Goal: Task Accomplishment & Management: Complete application form

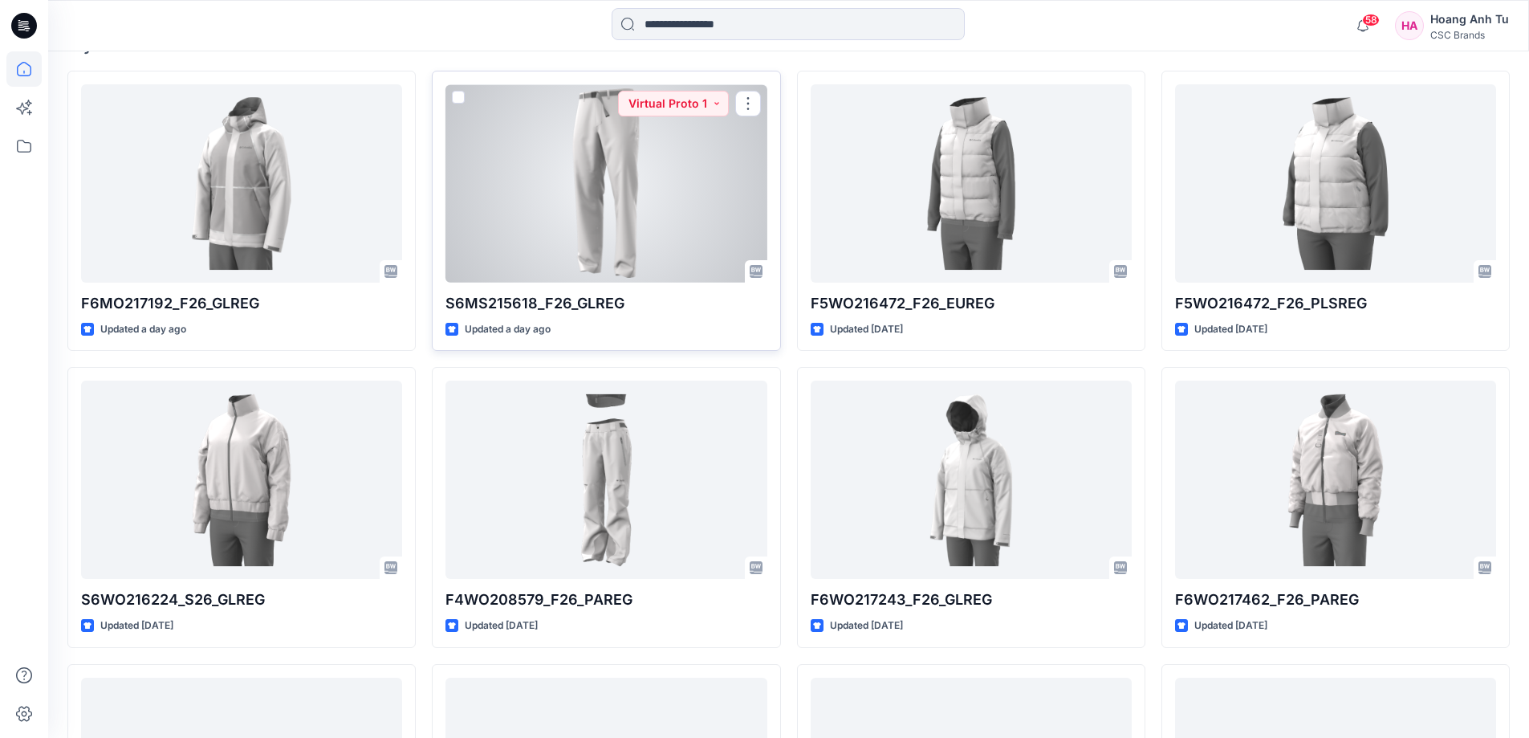
scroll to position [526, 0]
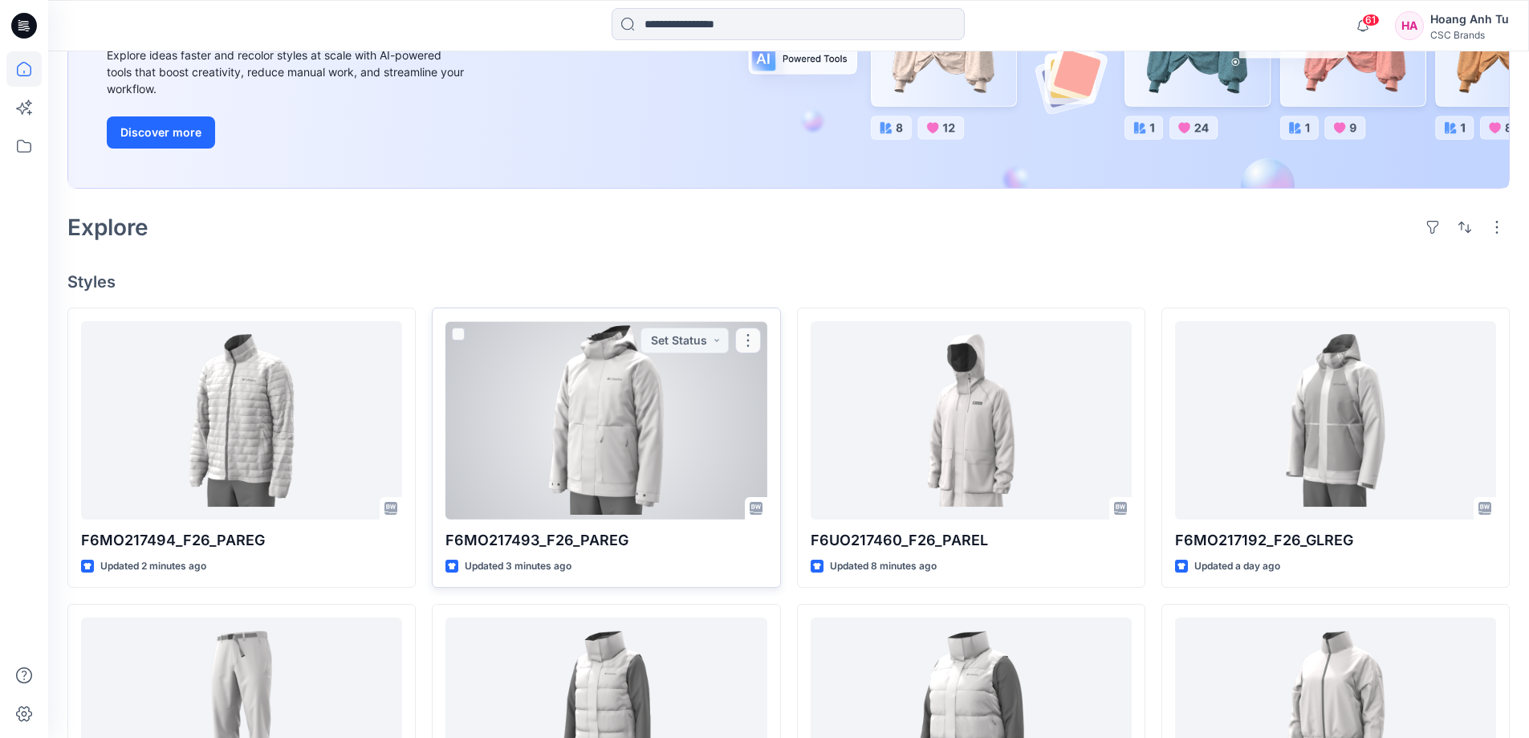
scroll to position [321, 0]
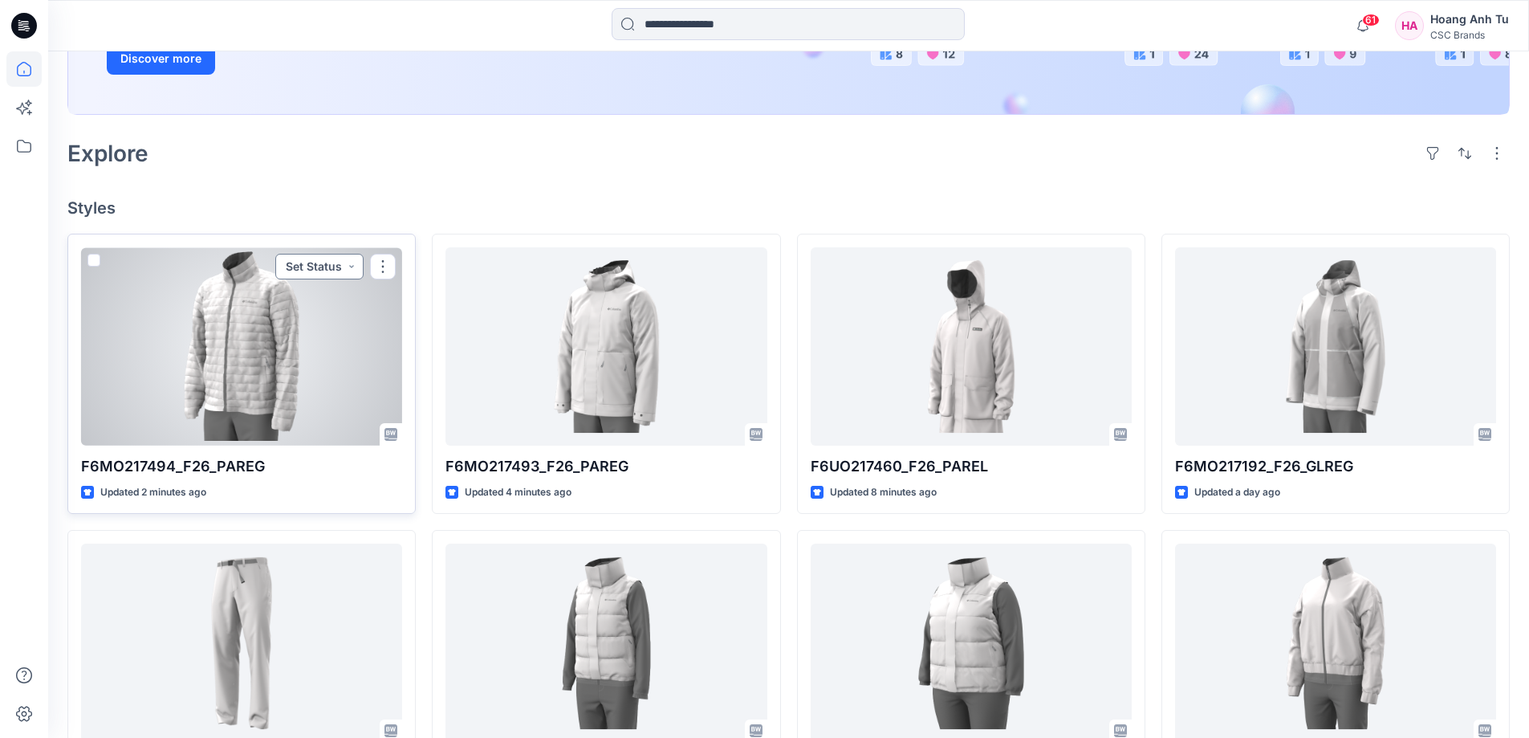
click at [354, 265] on button "Set Status" at bounding box center [319, 267] width 88 height 26
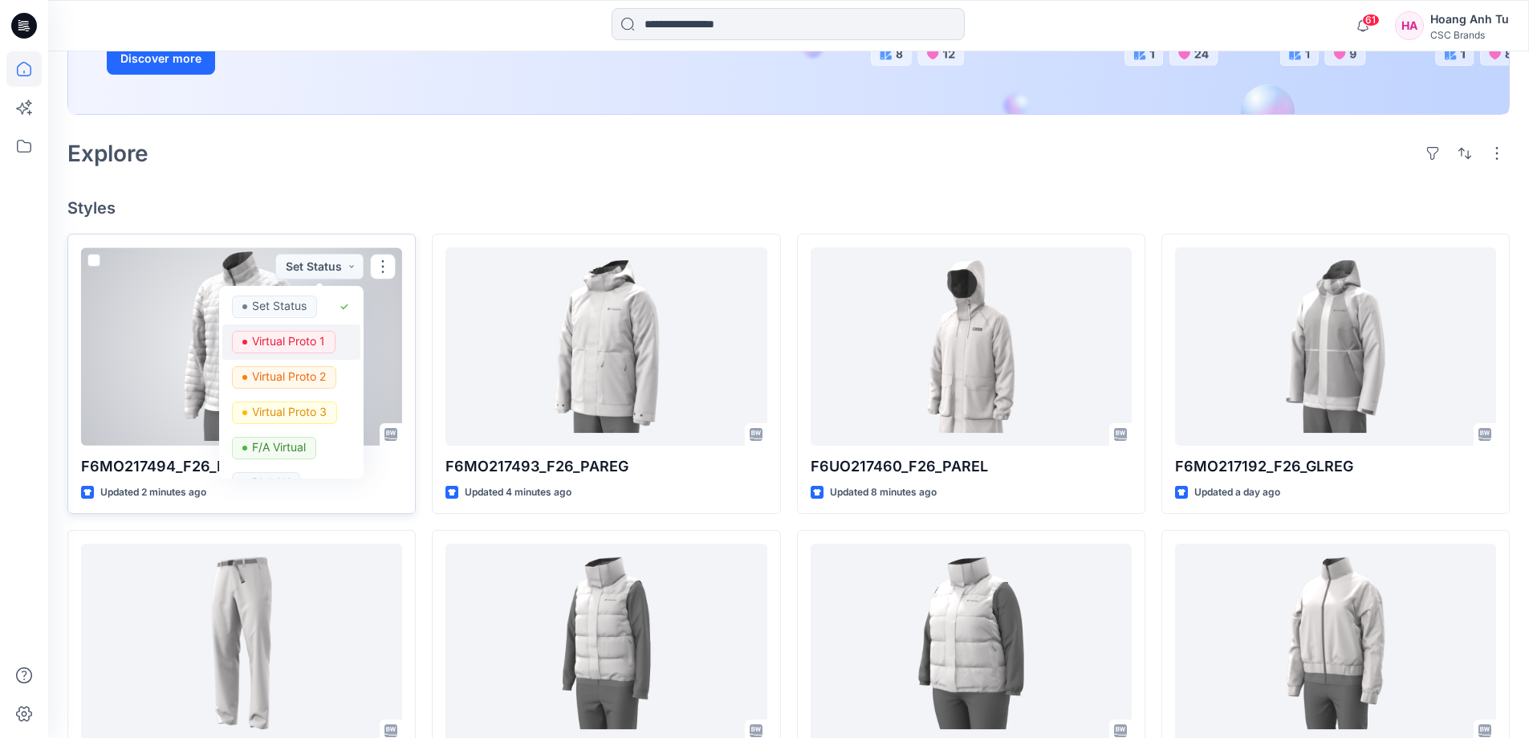
click at [305, 338] on p "Virtual Proto 1" at bounding box center [288, 341] width 73 height 21
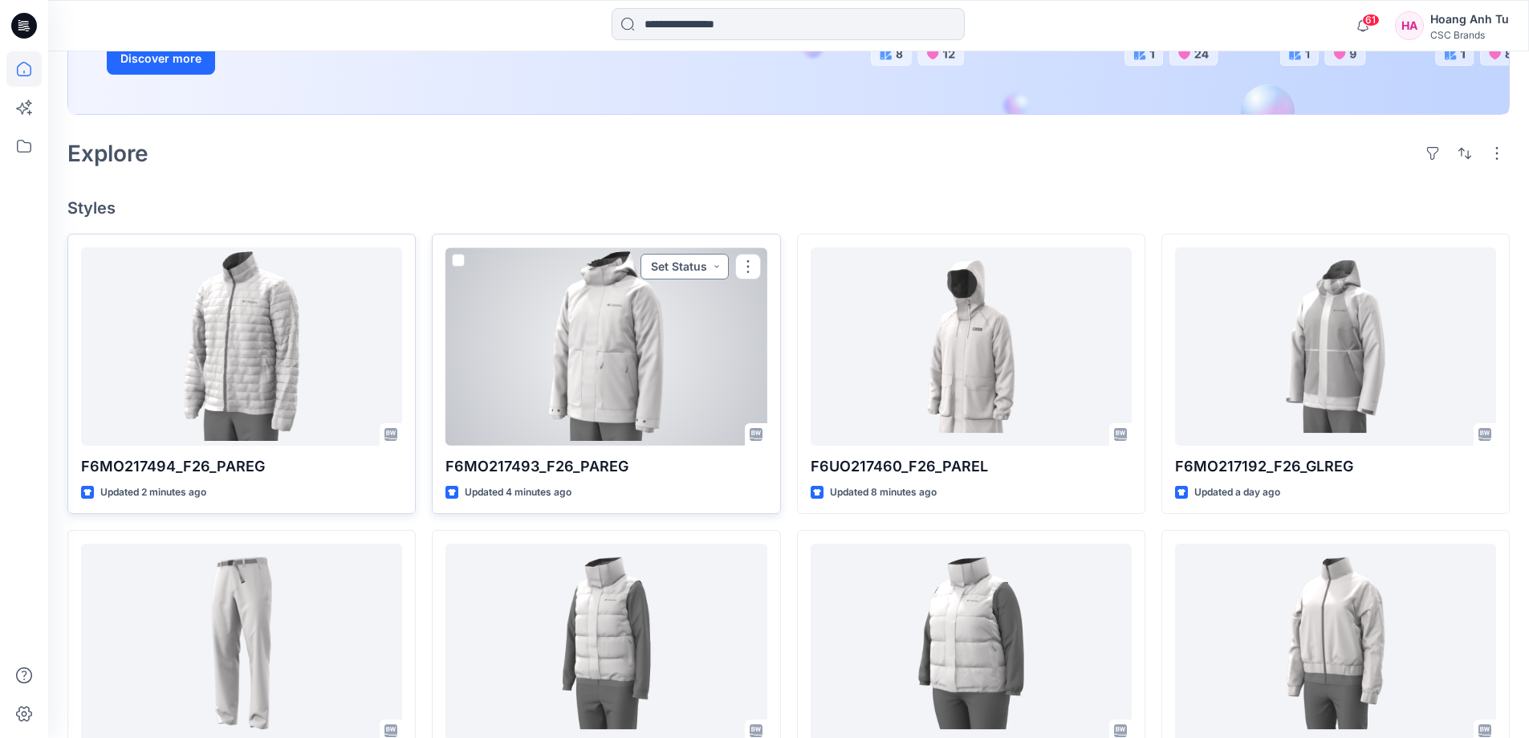
click at [712, 269] on button "Set Status" at bounding box center [684, 267] width 88 height 26
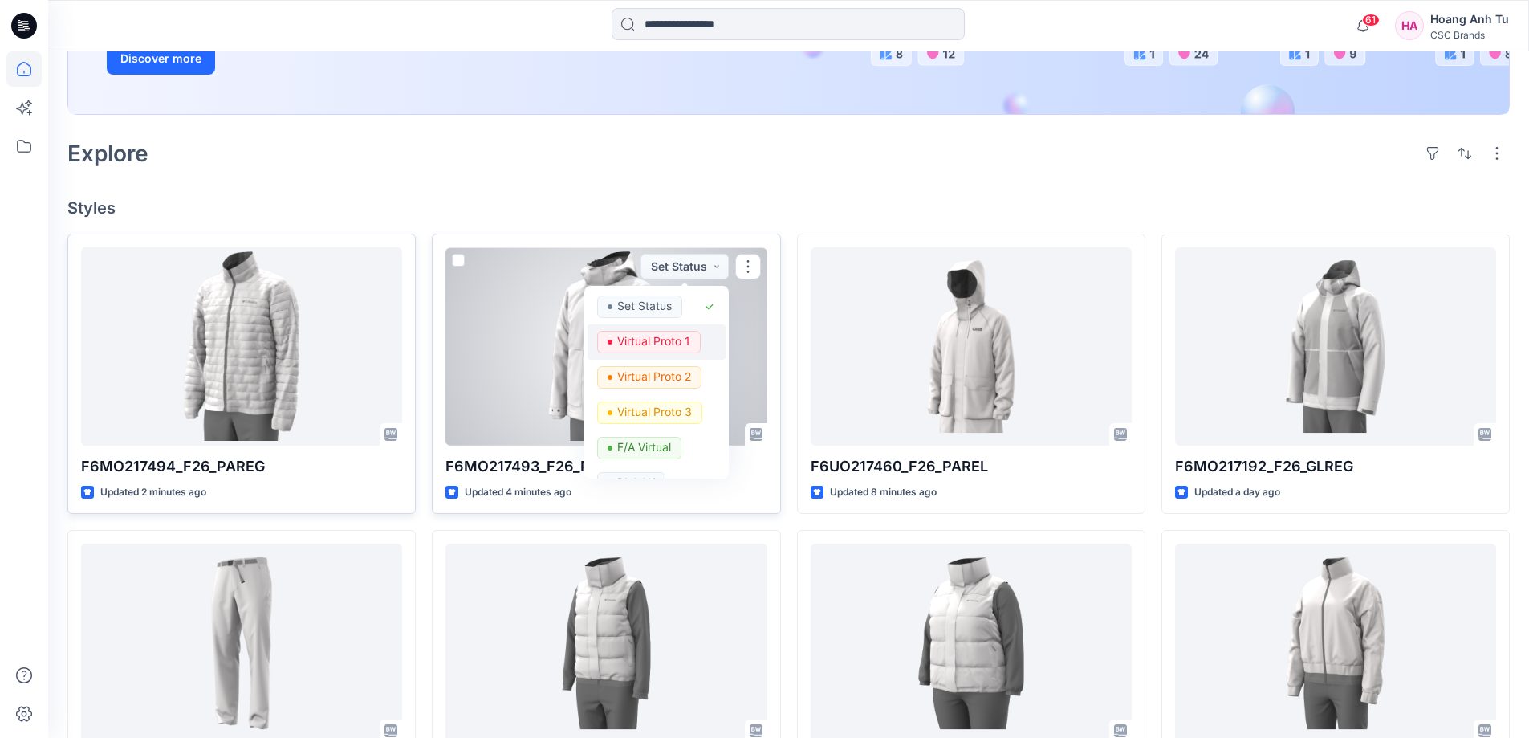
click at [669, 343] on p "Virtual Proto 1" at bounding box center [653, 341] width 73 height 21
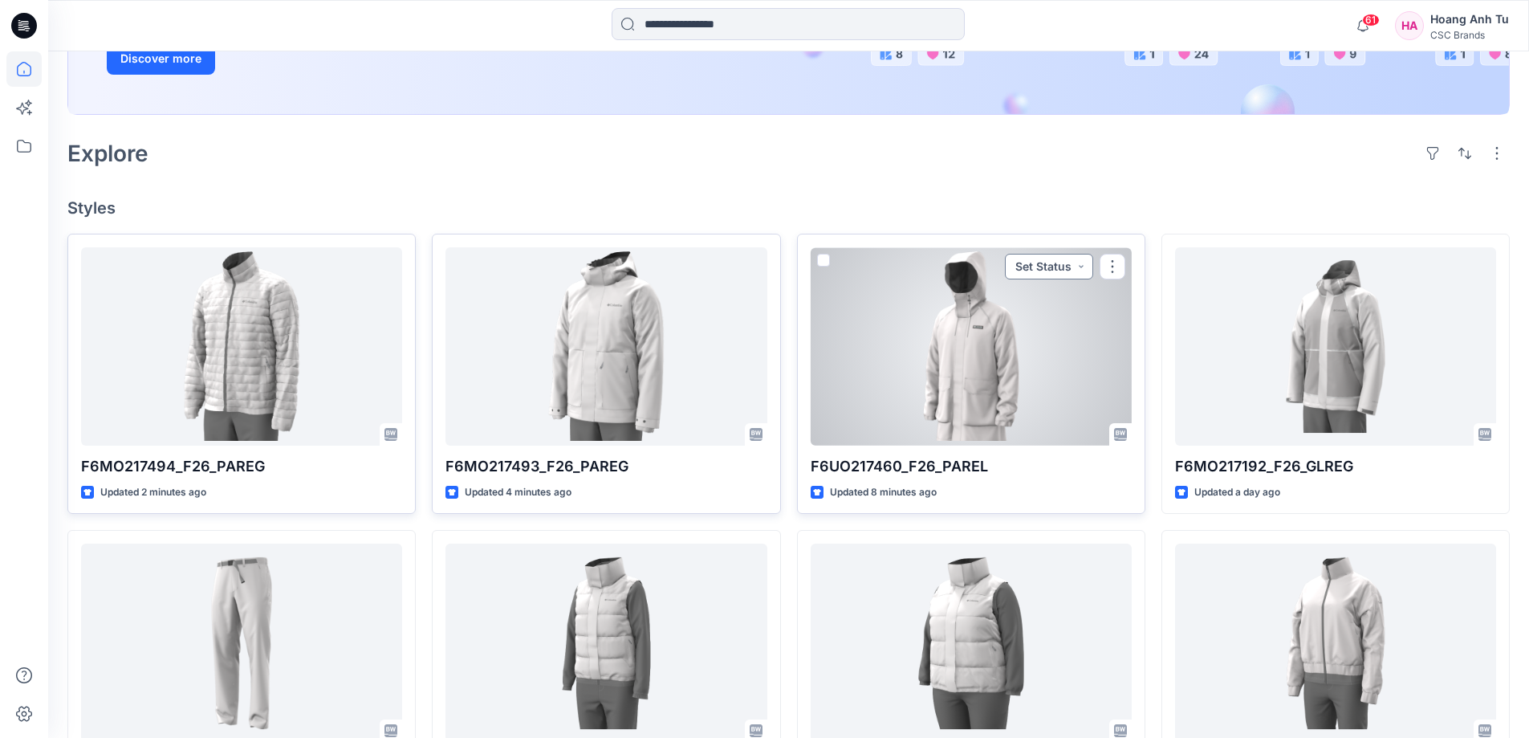
click at [1080, 273] on button "Set Status" at bounding box center [1049, 267] width 88 height 26
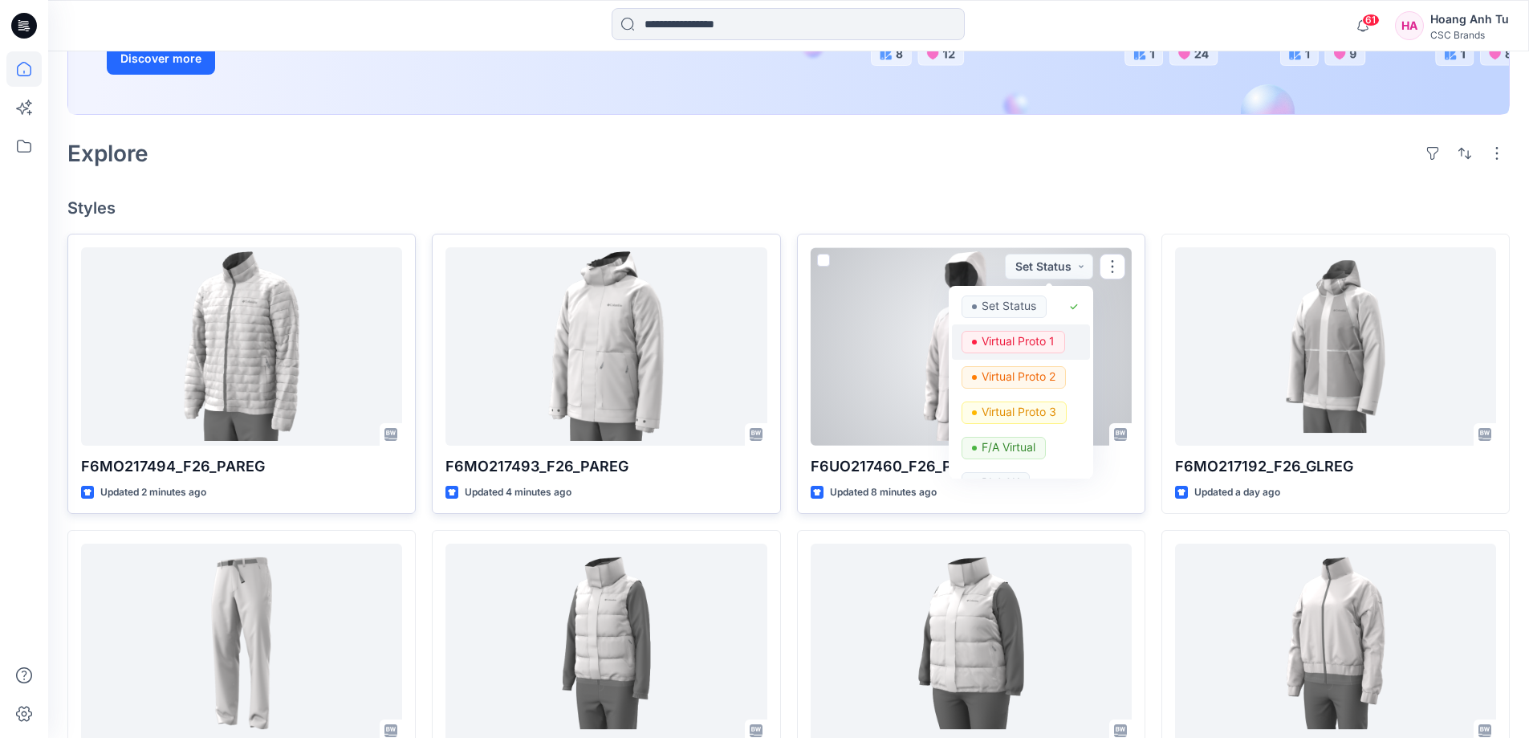
click at [1046, 342] on p "Virtual Proto 1" at bounding box center [1018, 341] width 73 height 21
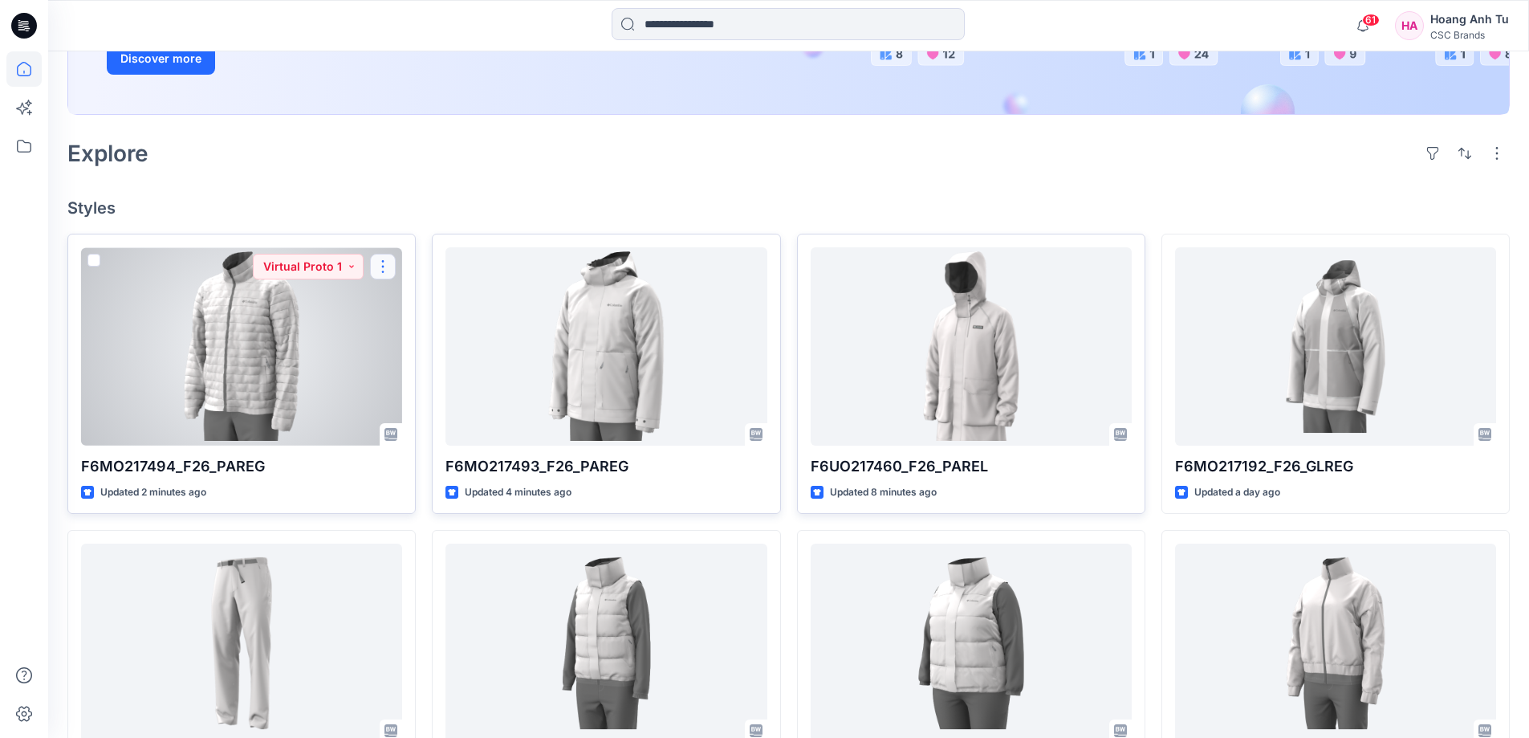
click at [391, 257] on button "button" at bounding box center [383, 267] width 26 height 26
click at [434, 300] on button "Edit" at bounding box center [459, 304] width 173 height 30
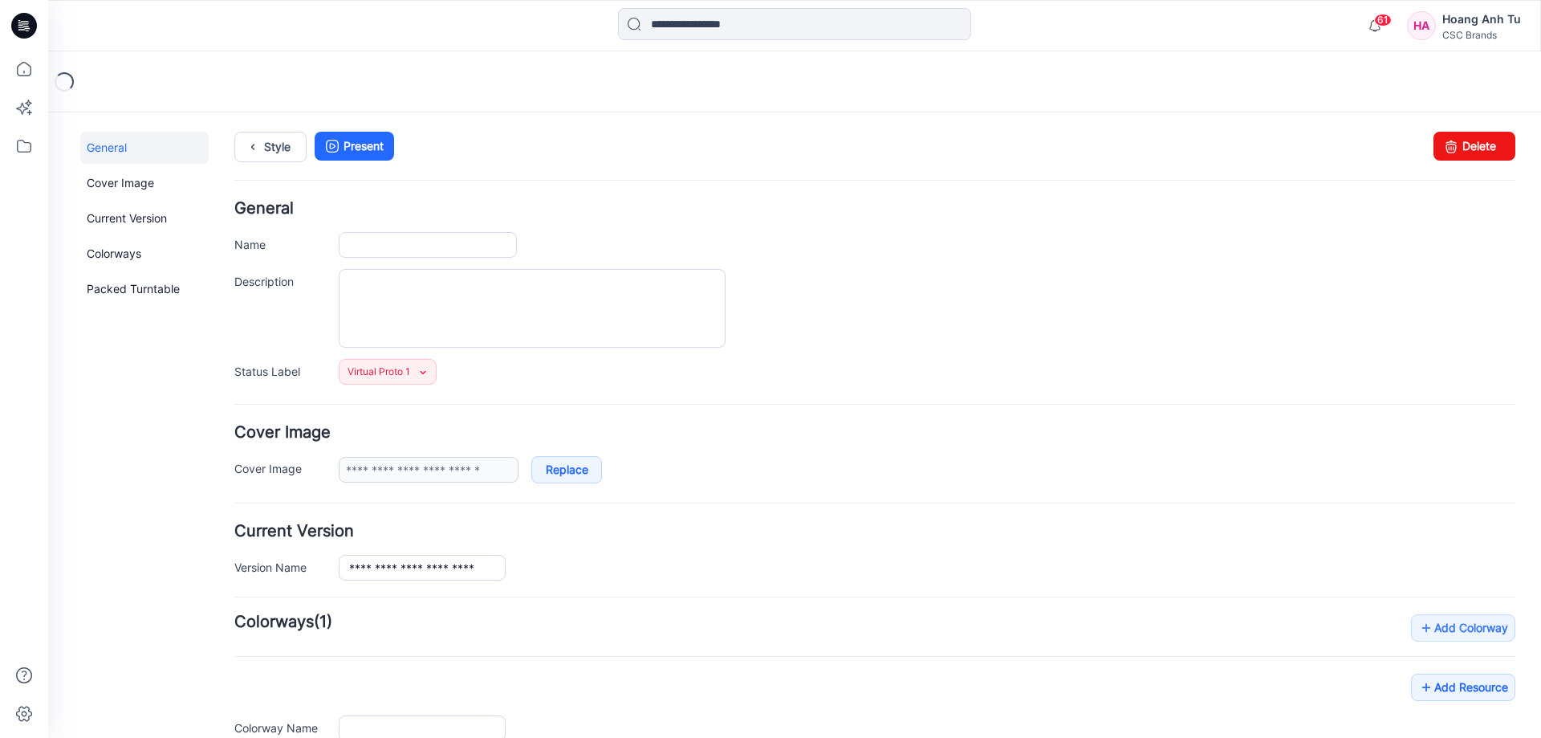
type input "**********"
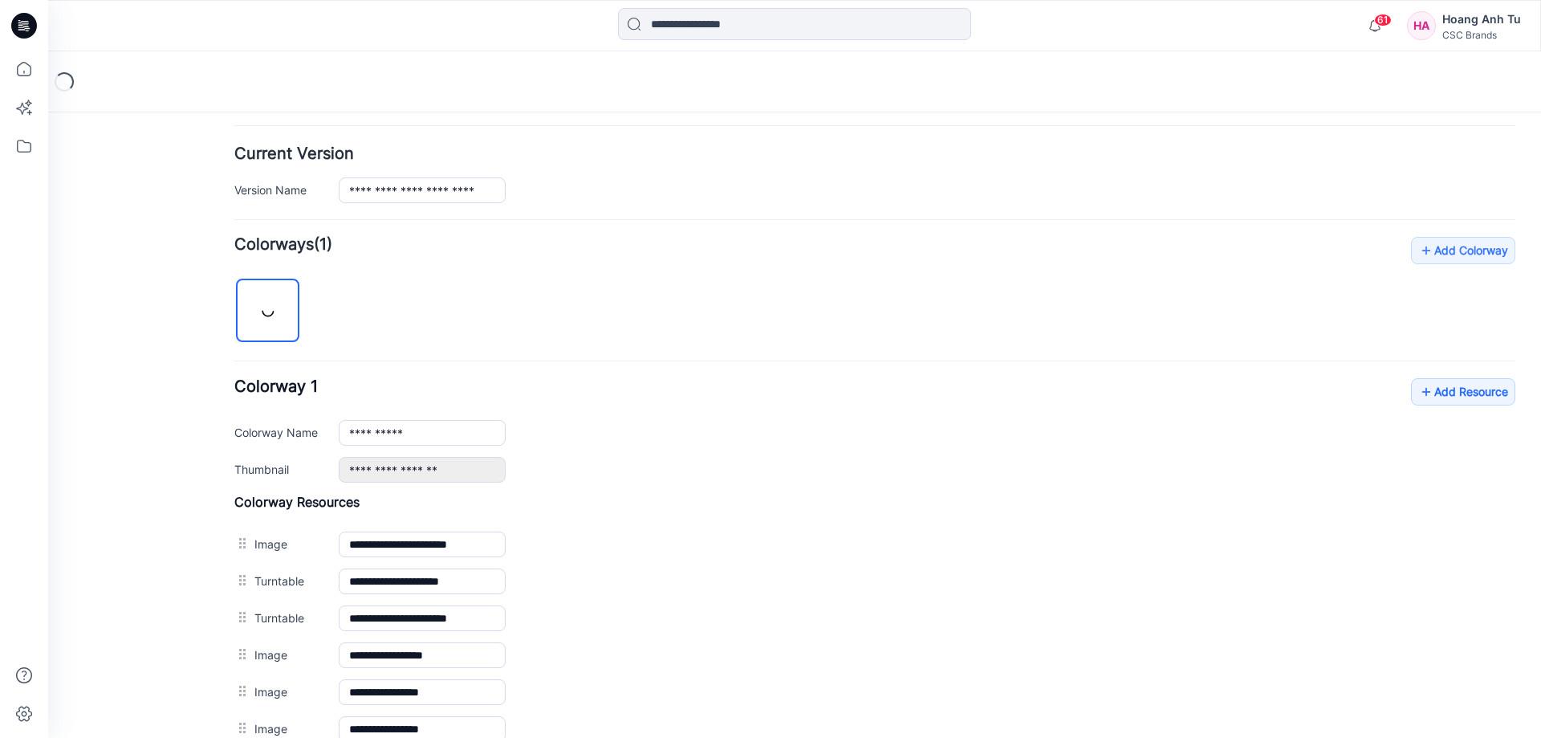
scroll to position [562, 0]
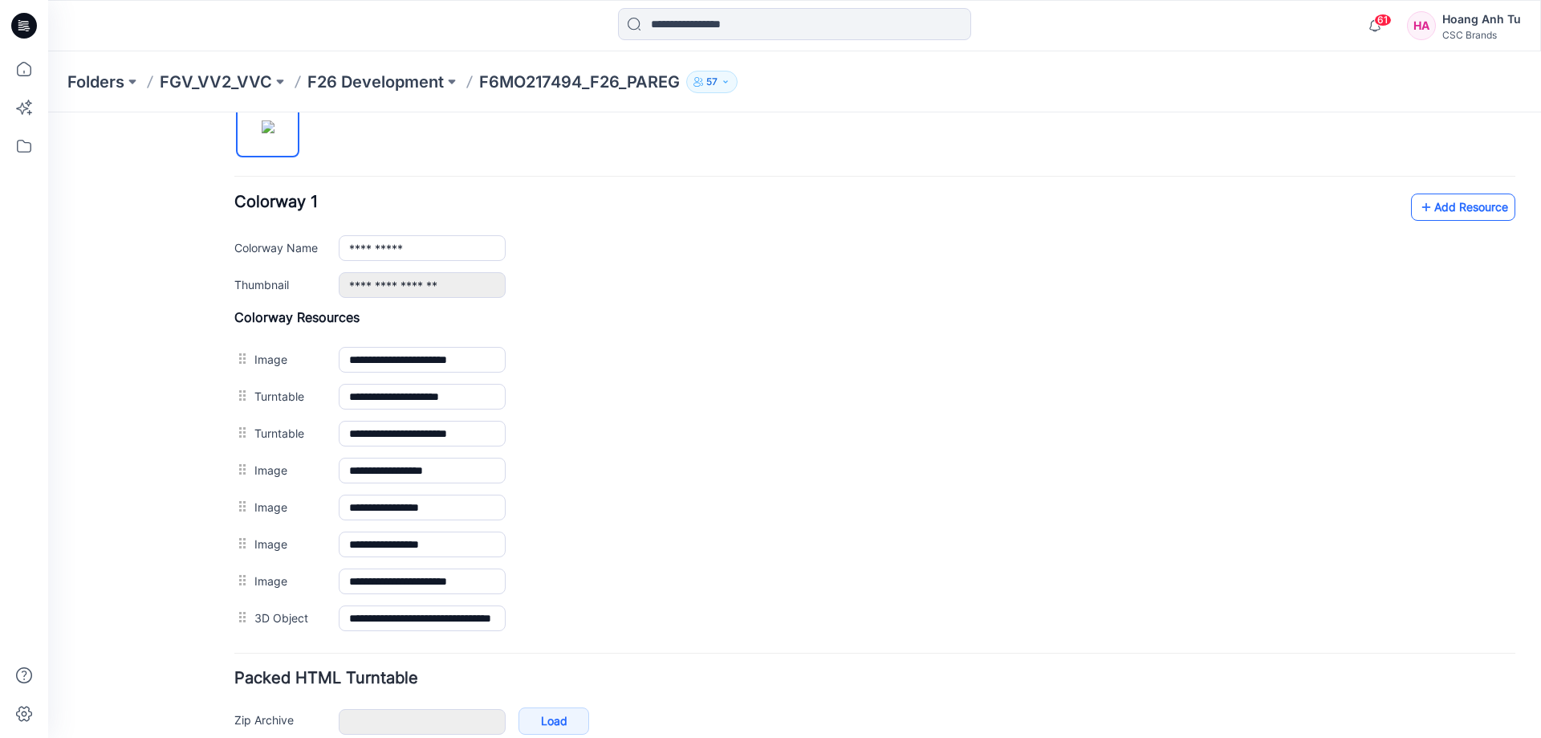
click at [1482, 208] on link "Add Resource" at bounding box center [1463, 206] width 104 height 27
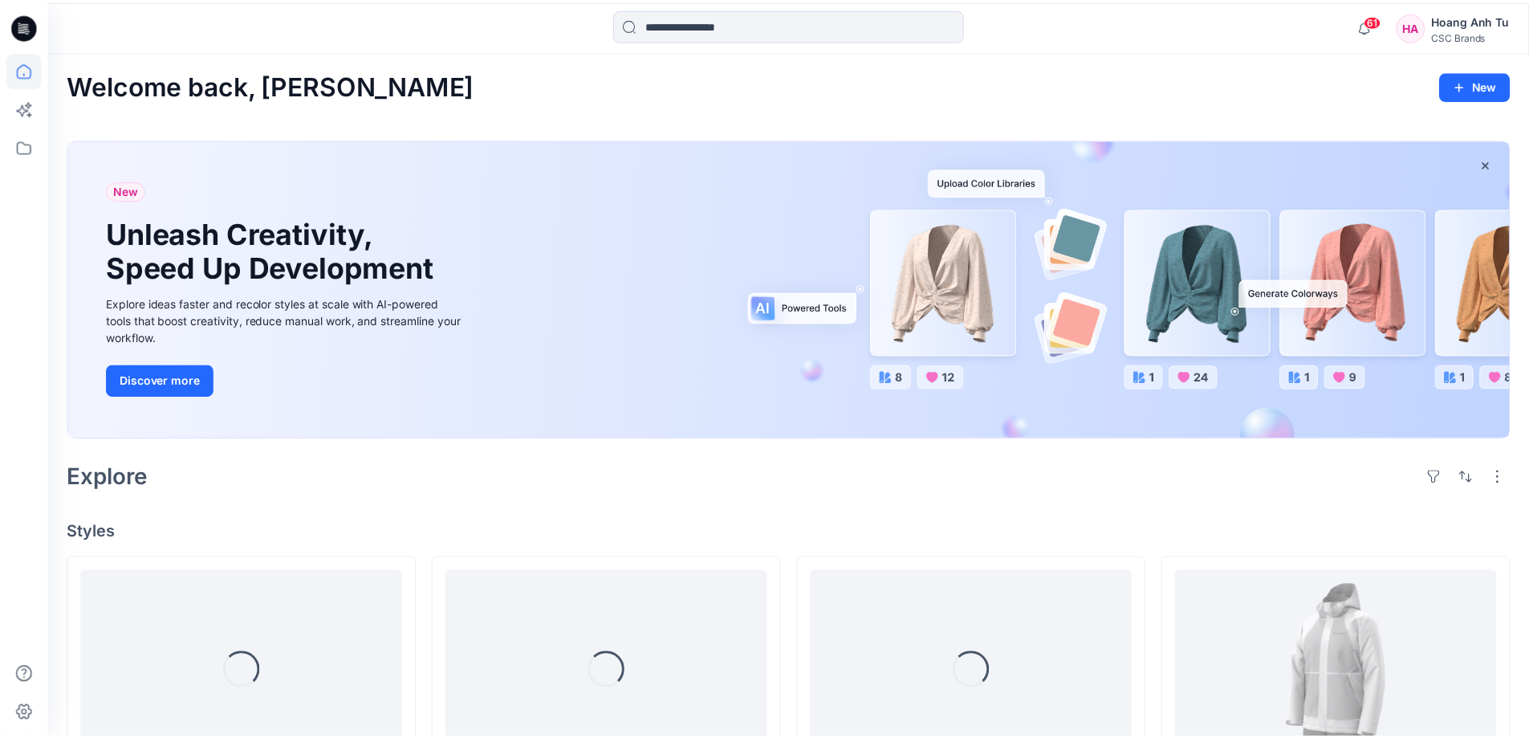
scroll to position [321, 0]
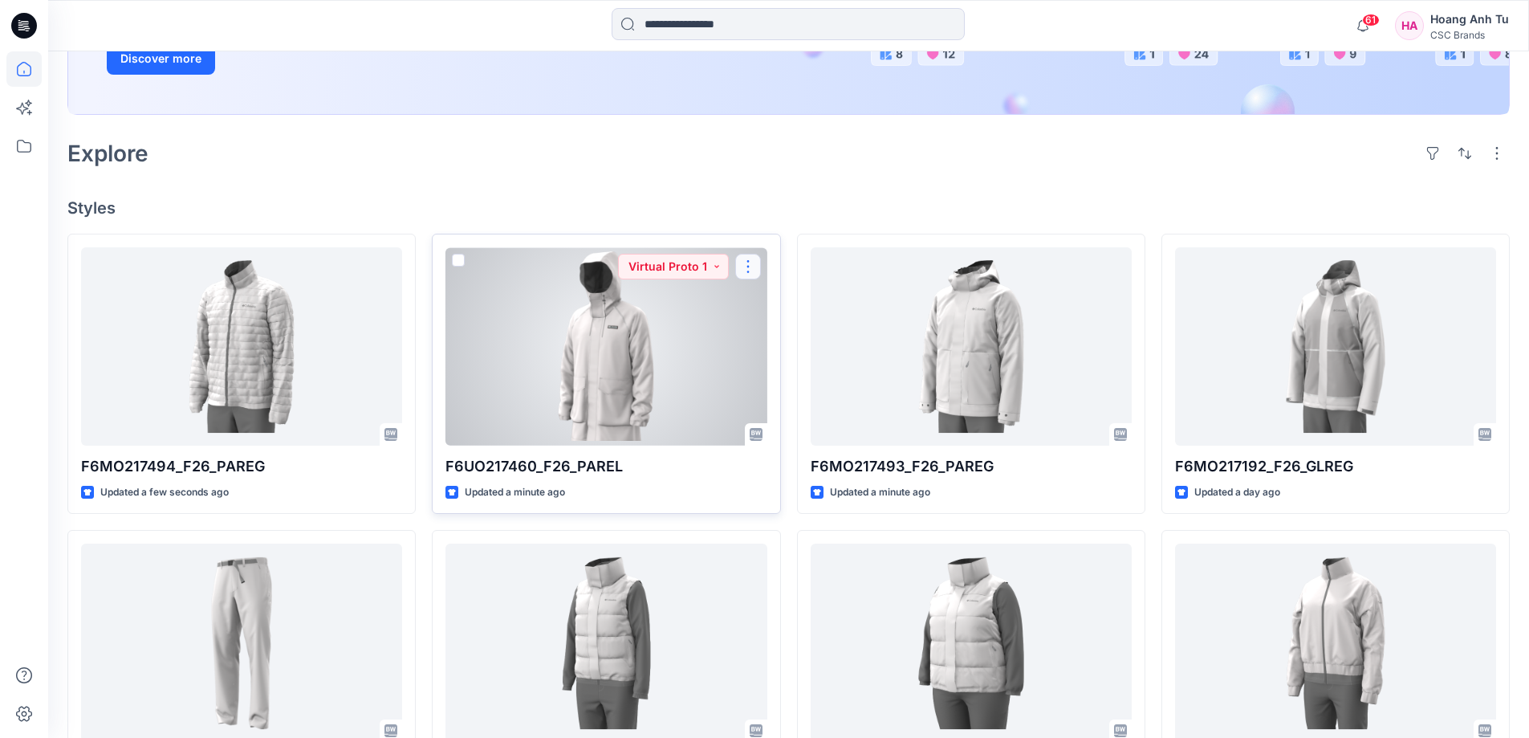
click at [750, 263] on button "button" at bounding box center [748, 267] width 26 height 26
click at [766, 303] on button "Edit" at bounding box center [824, 304] width 173 height 30
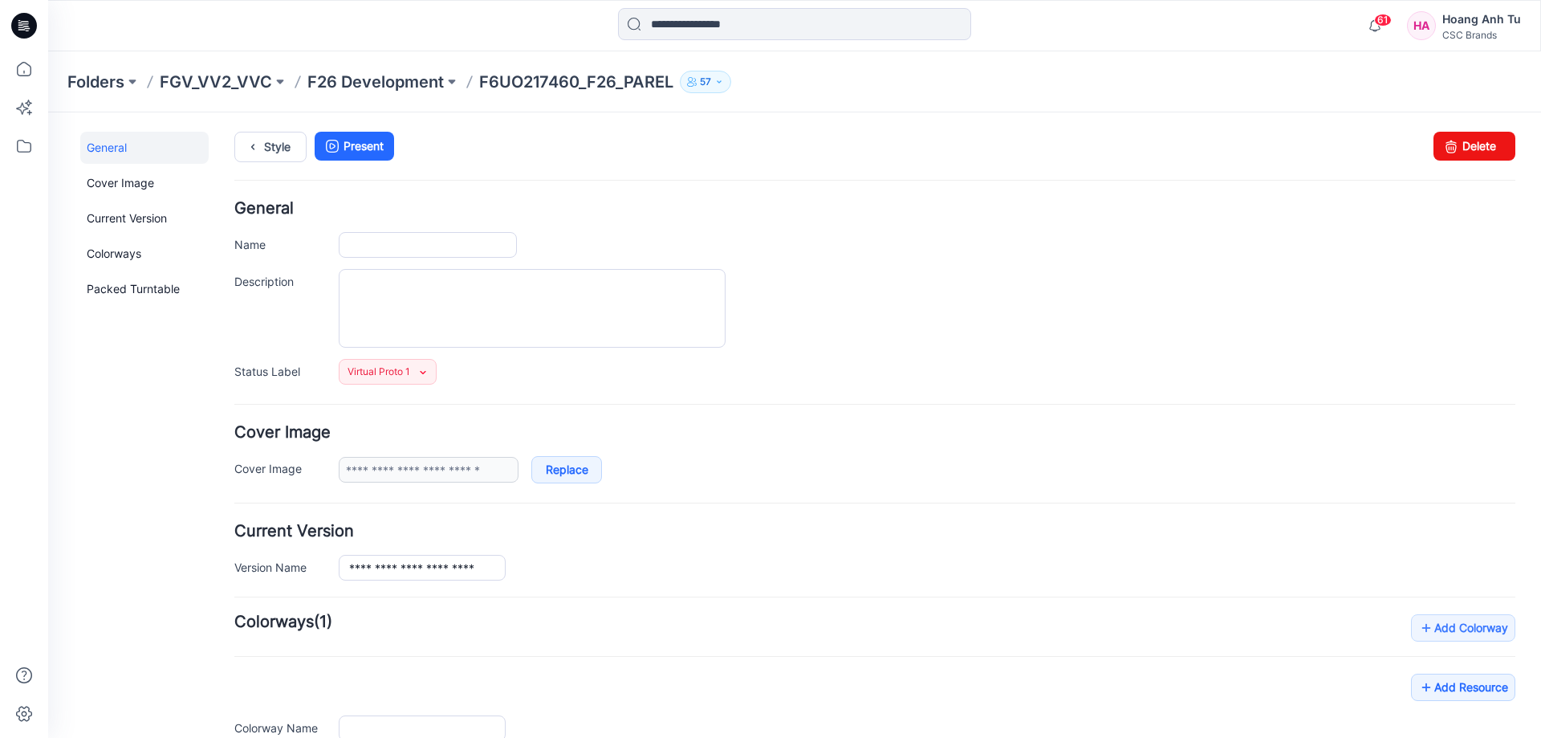
type input "**********"
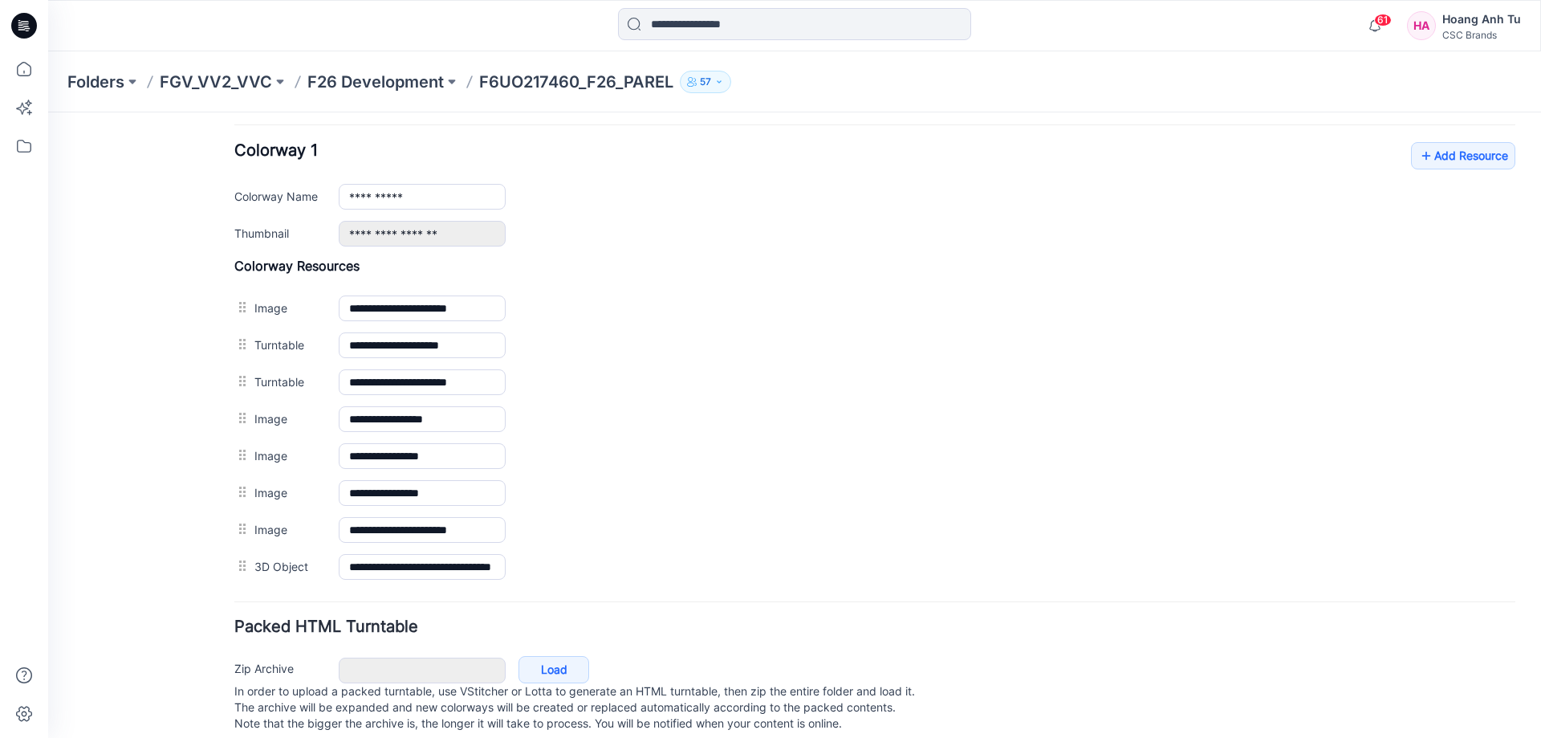
scroll to position [644, 0]
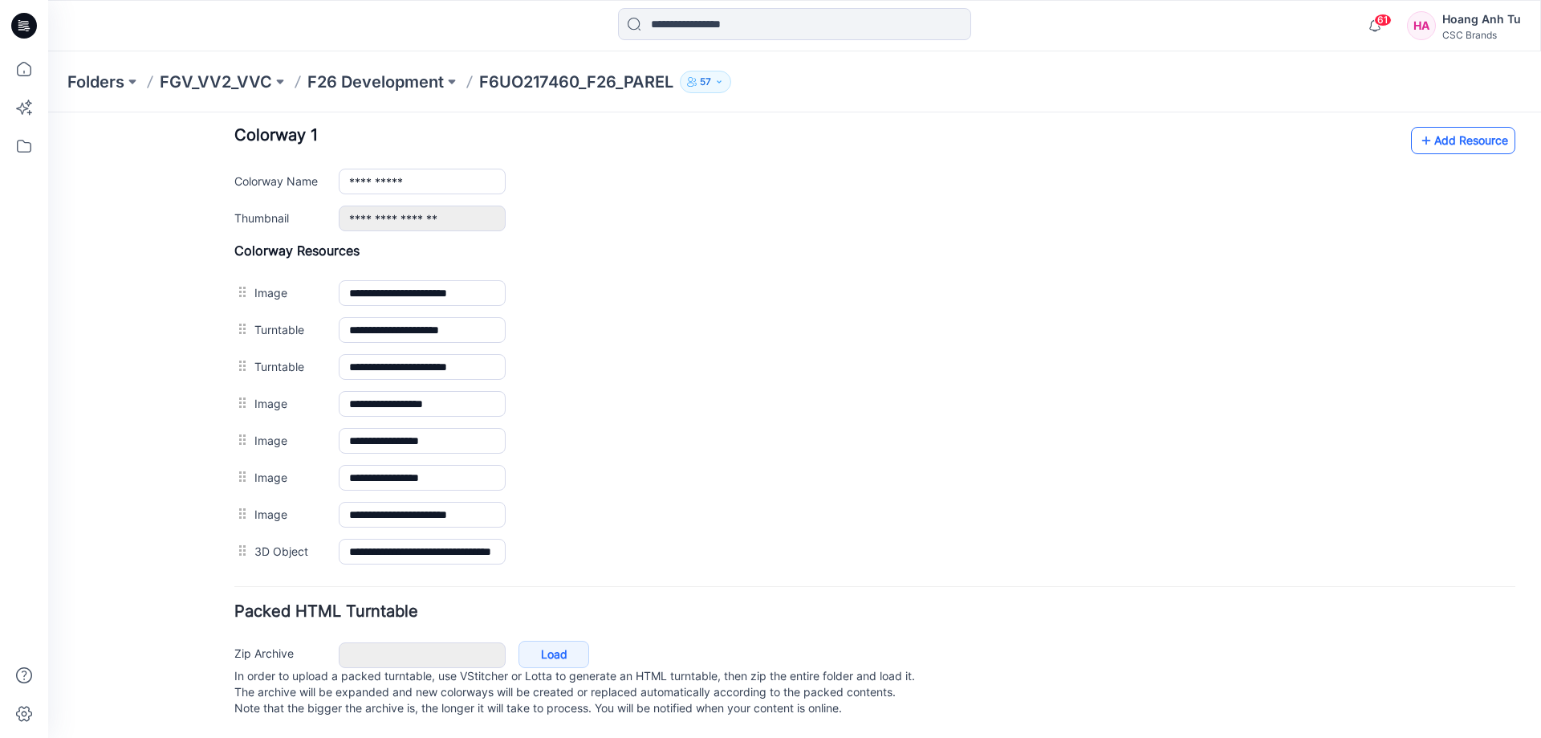
click at [1456, 127] on link "Add Resource" at bounding box center [1463, 140] width 104 height 27
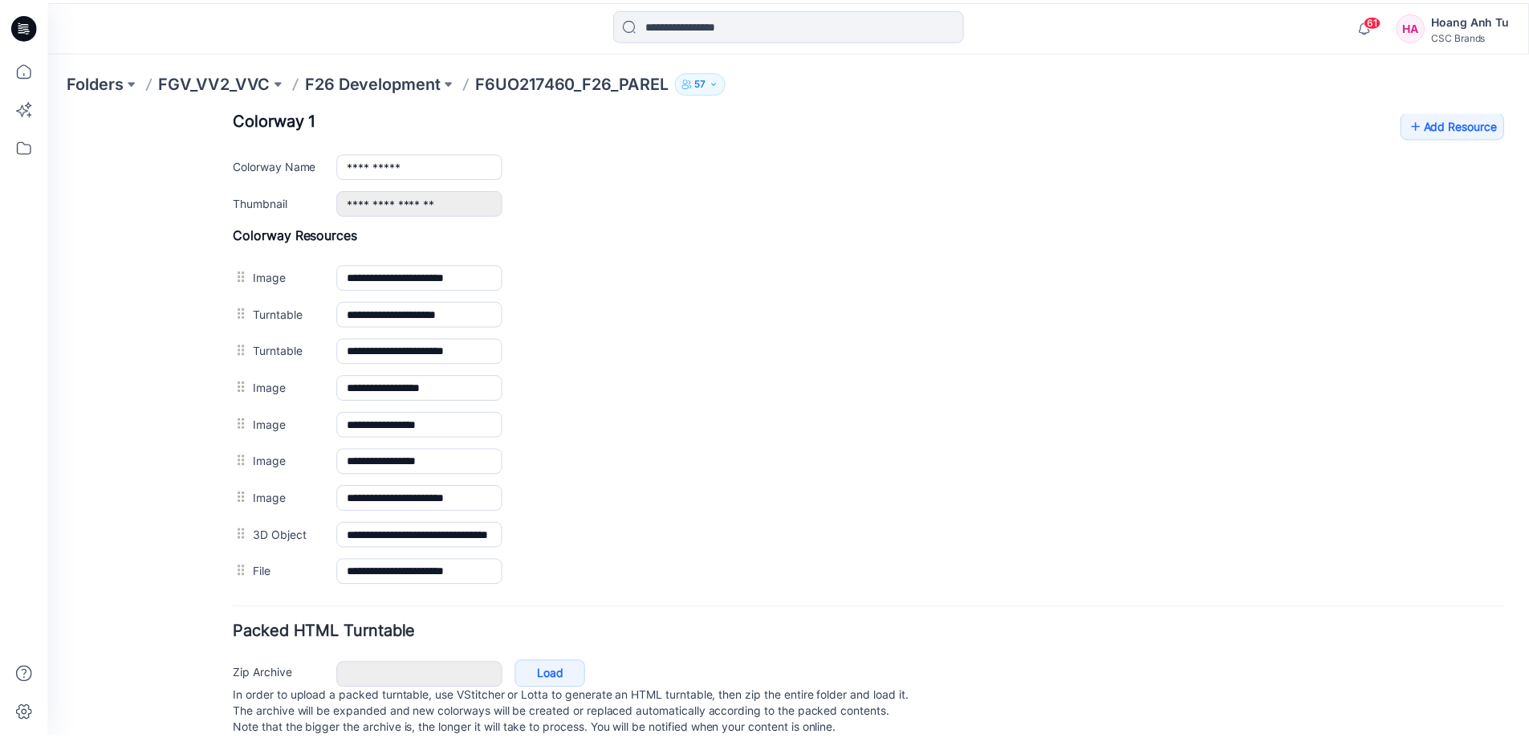
scroll to position [321, 0]
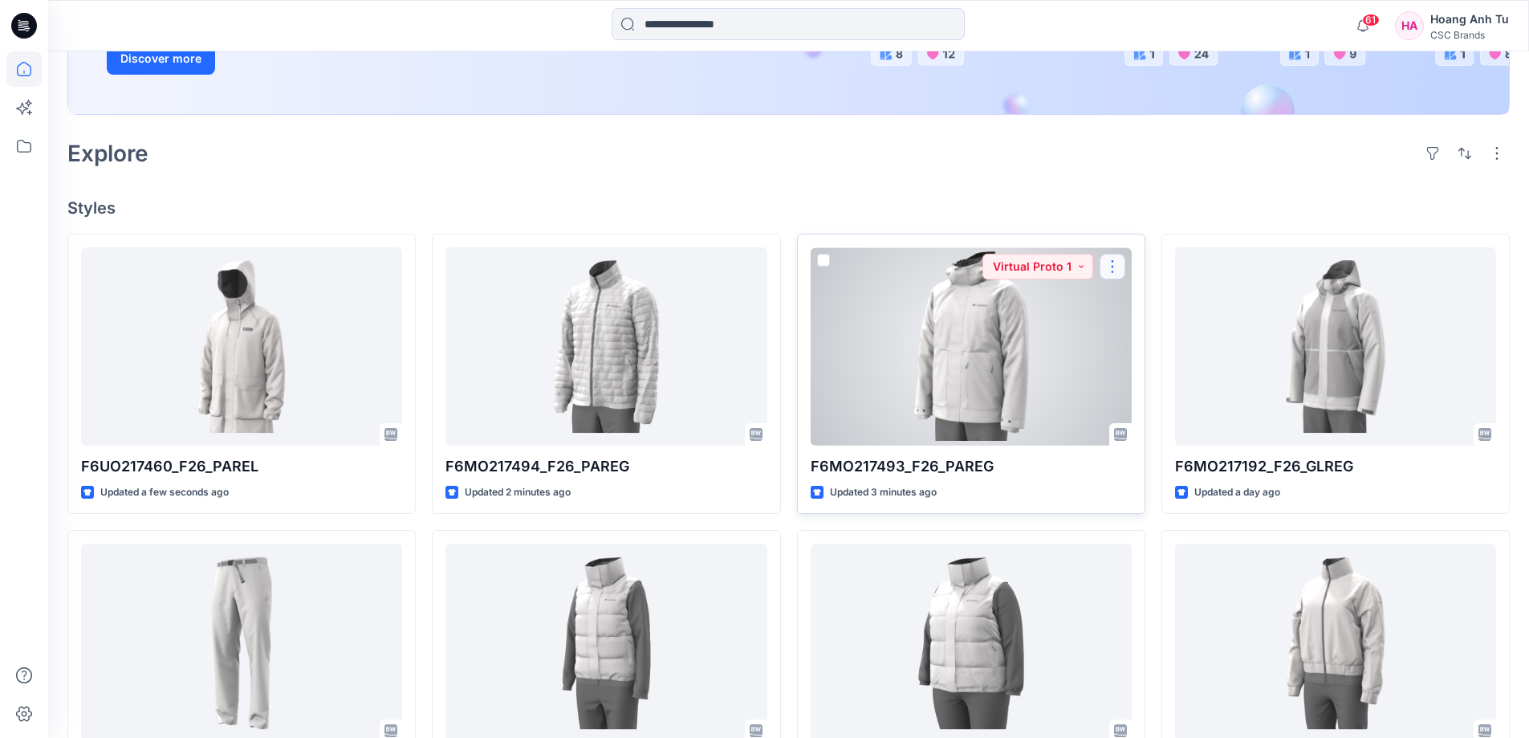
click at [1120, 266] on button "button" at bounding box center [1113, 267] width 26 height 26
click at [1130, 304] on button "Edit" at bounding box center [1189, 304] width 173 height 30
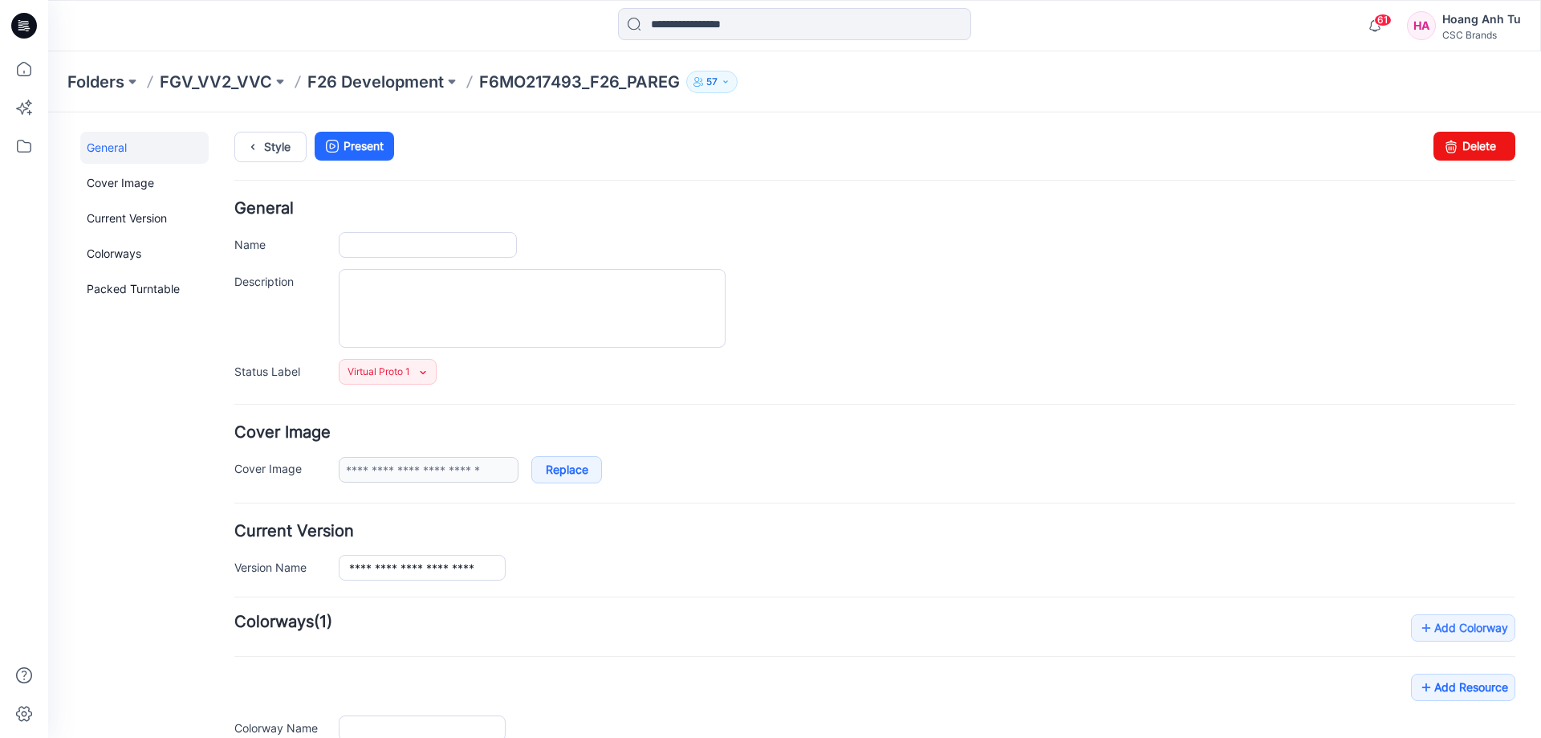
type input "**********"
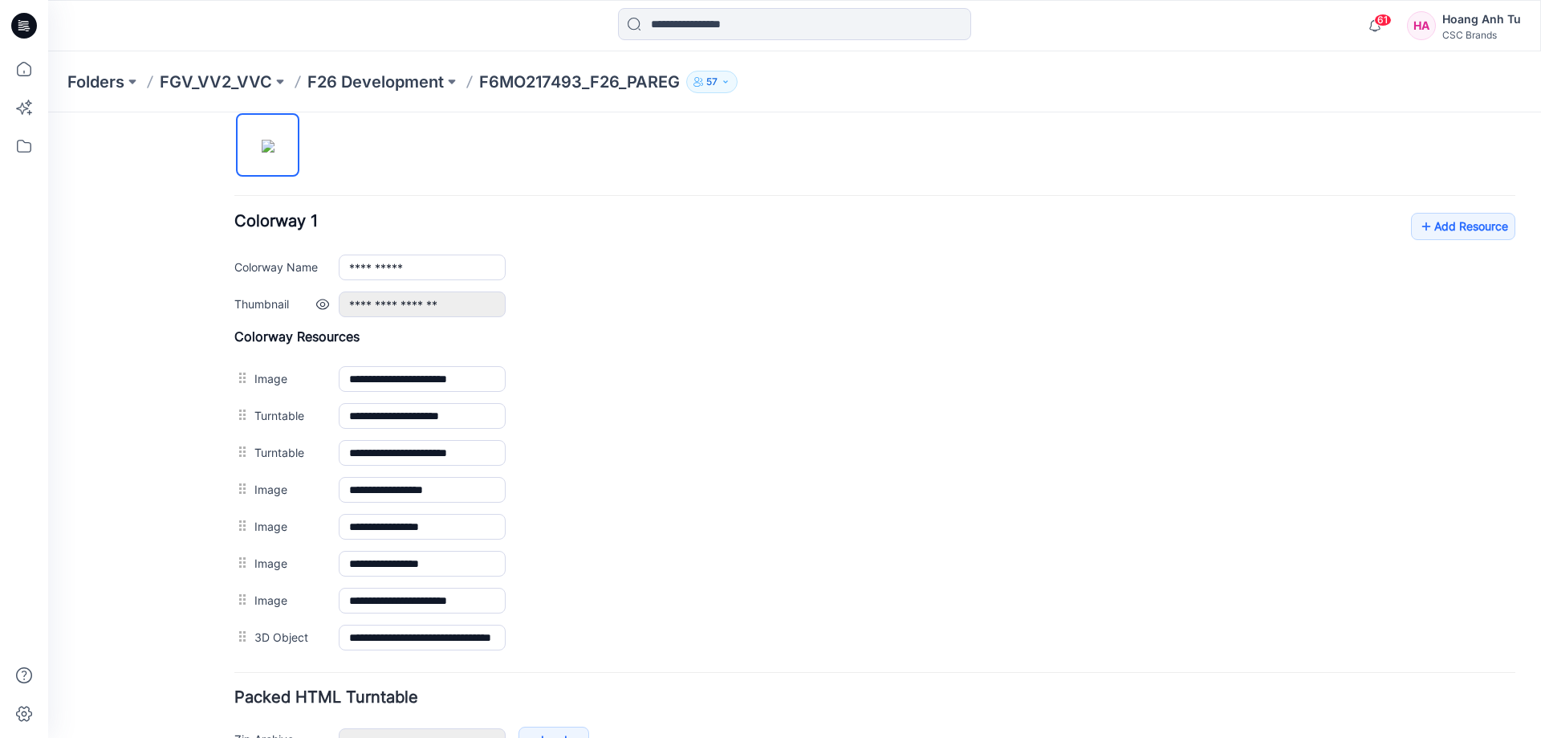
scroll to position [642, 0]
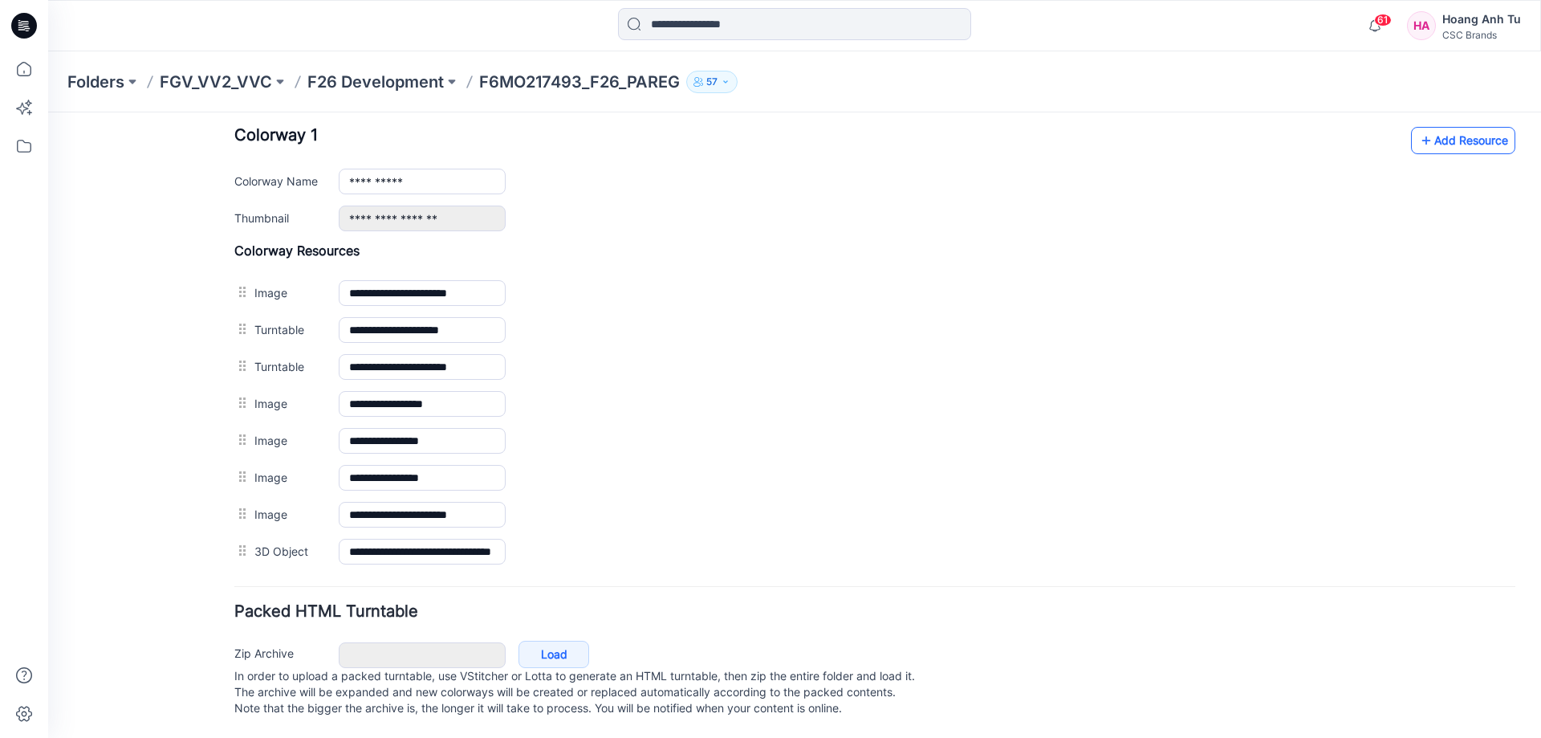
click at [1458, 130] on link "Add Resource" at bounding box center [1463, 140] width 104 height 27
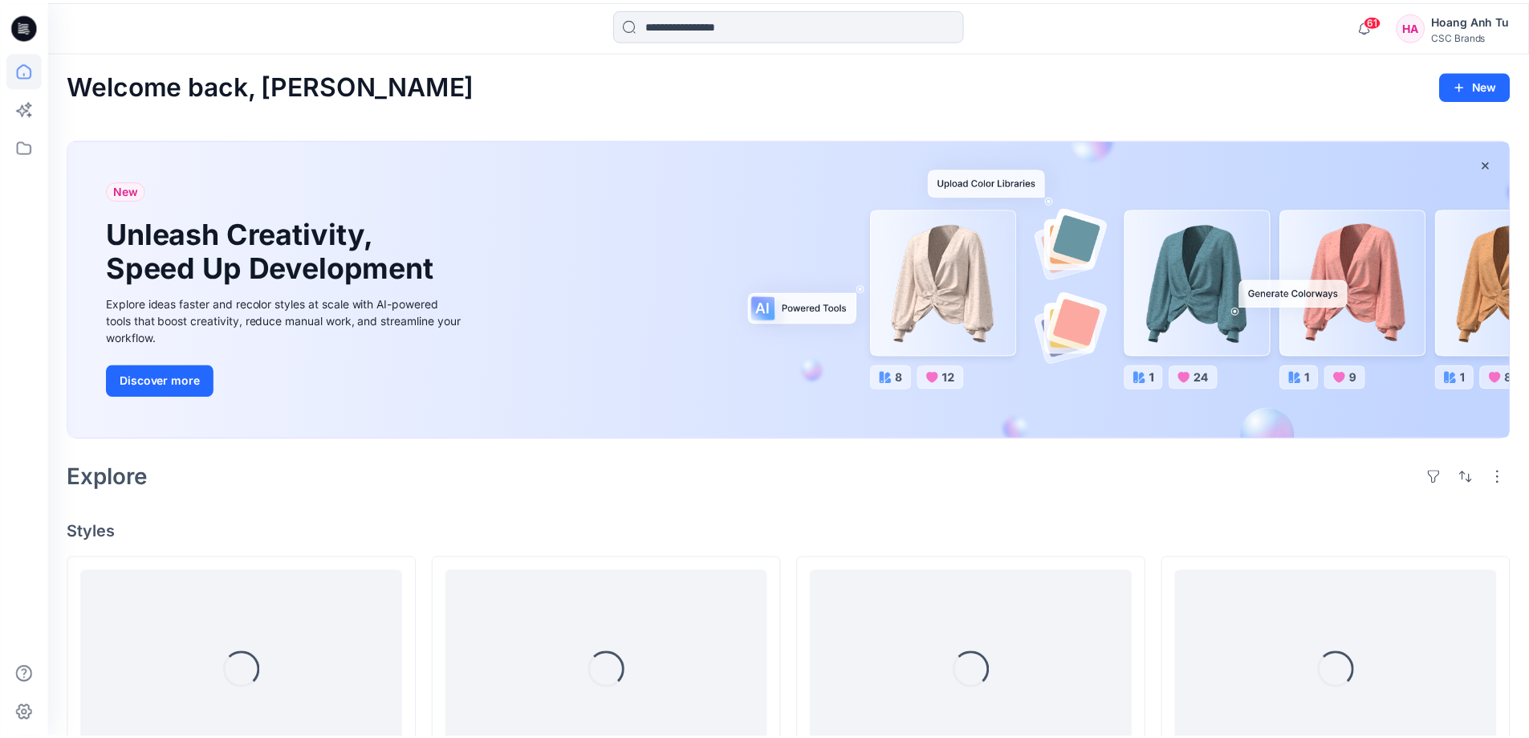
scroll to position [321, 0]
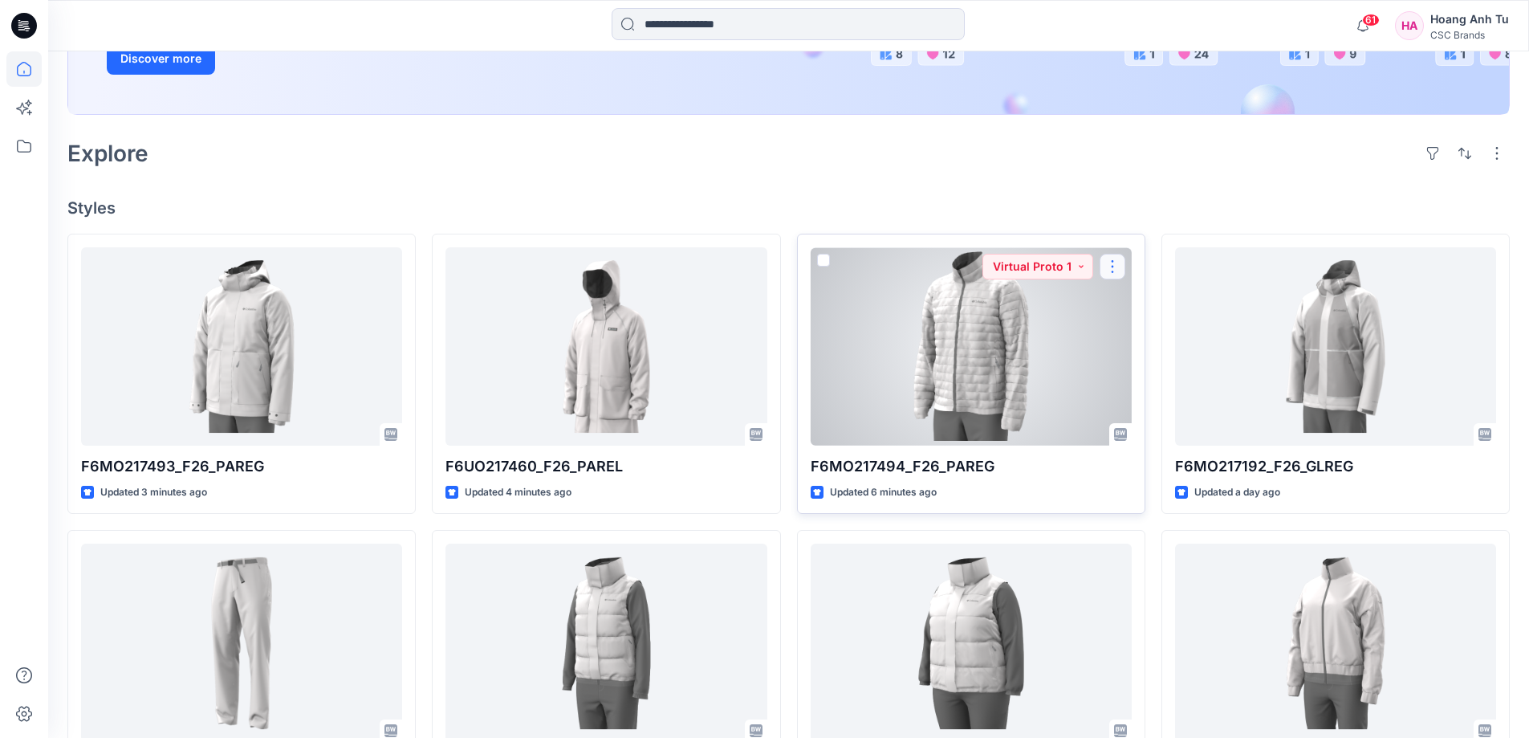
click at [1108, 262] on button "button" at bounding box center [1113, 267] width 26 height 26
click at [1129, 305] on button "Edit" at bounding box center [1189, 304] width 173 height 30
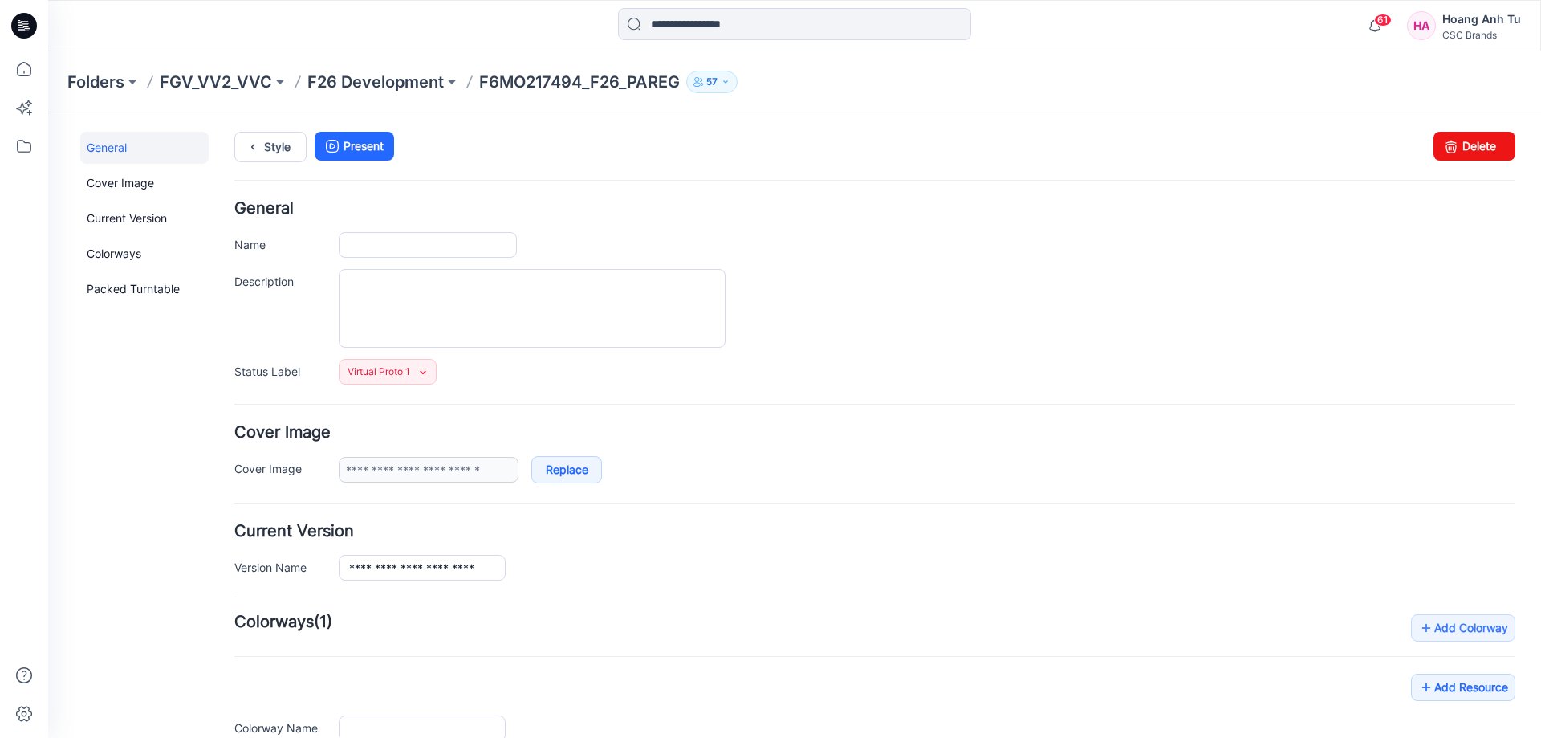
type input "**********"
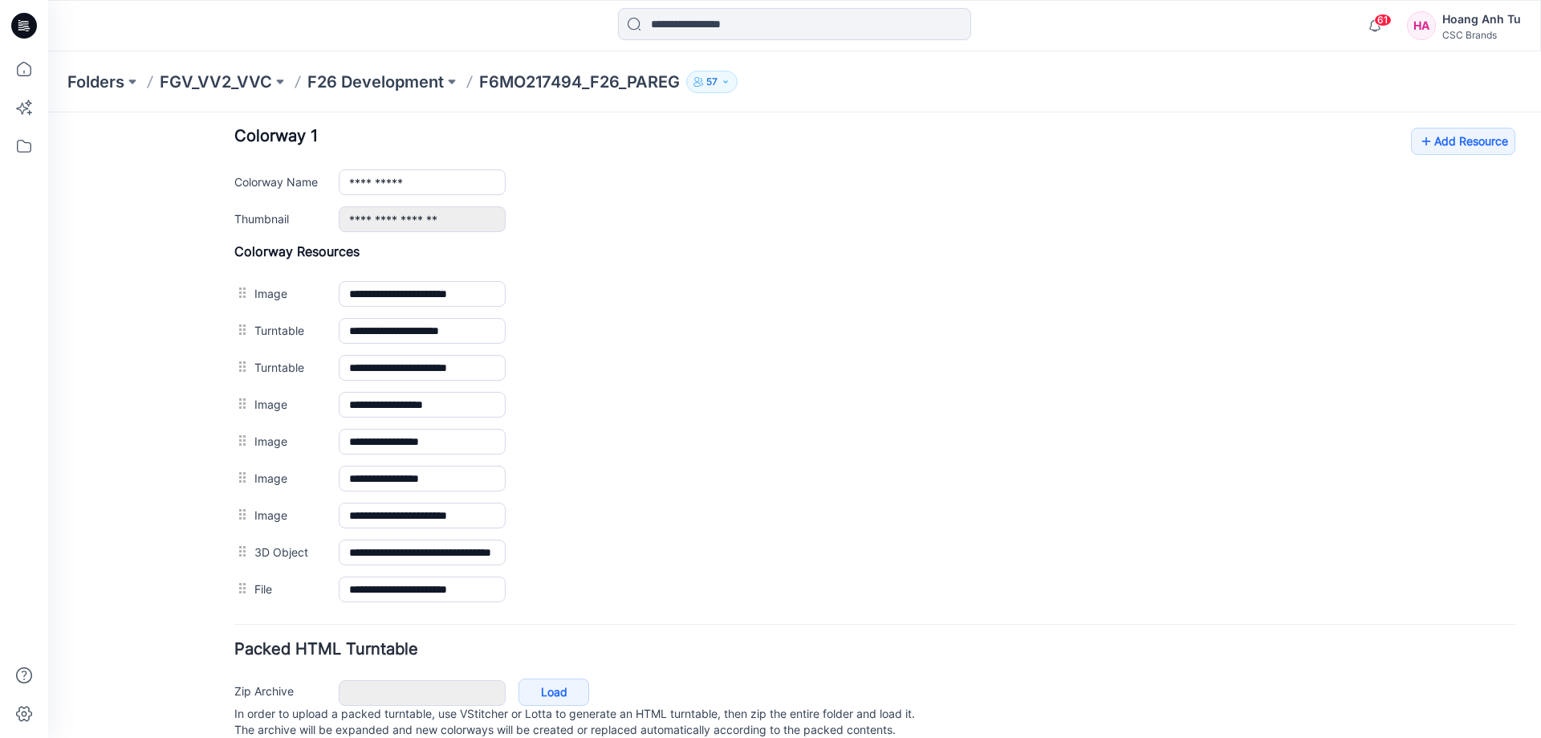
scroll to position [642, 0]
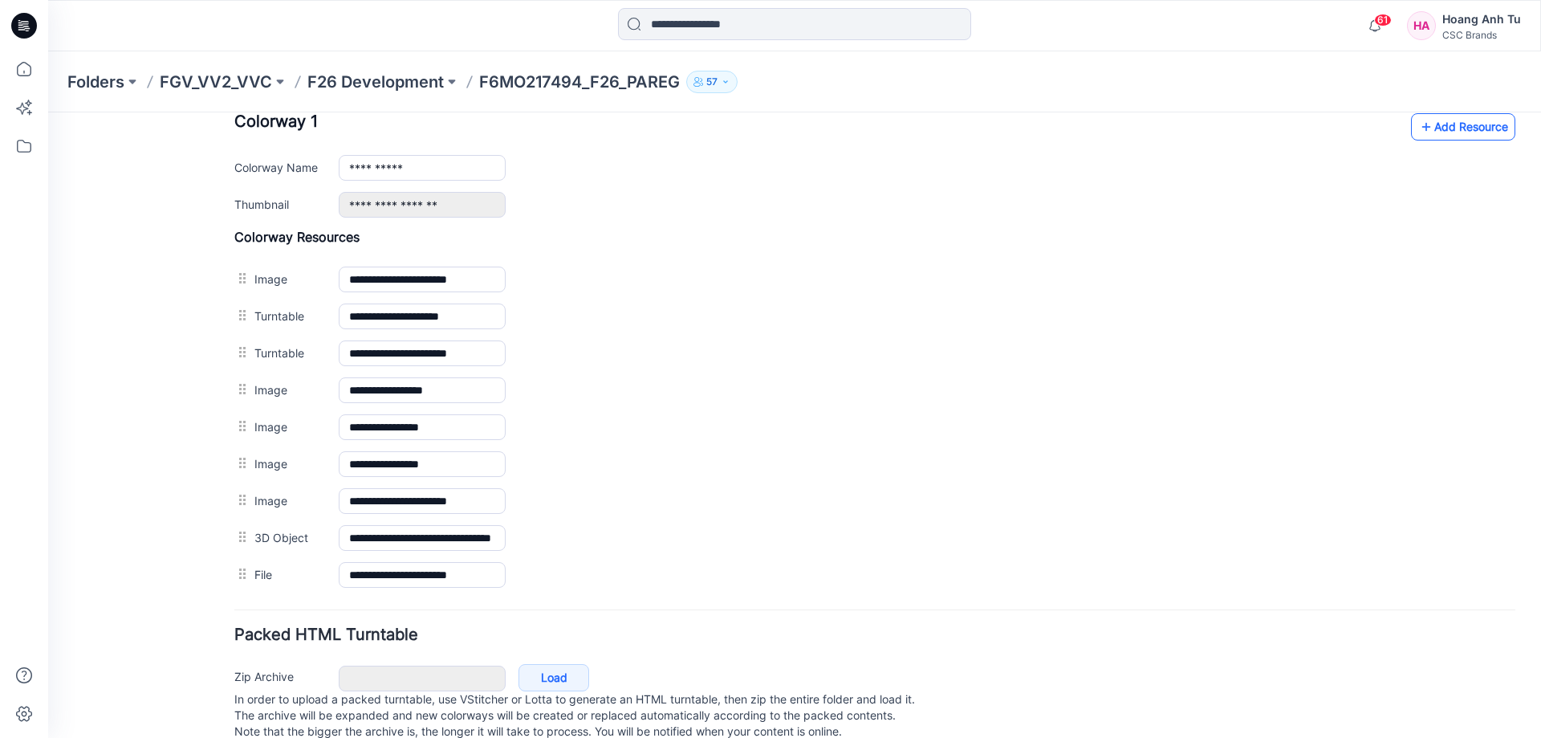
click at [1469, 126] on link "Add Resource" at bounding box center [1463, 126] width 104 height 27
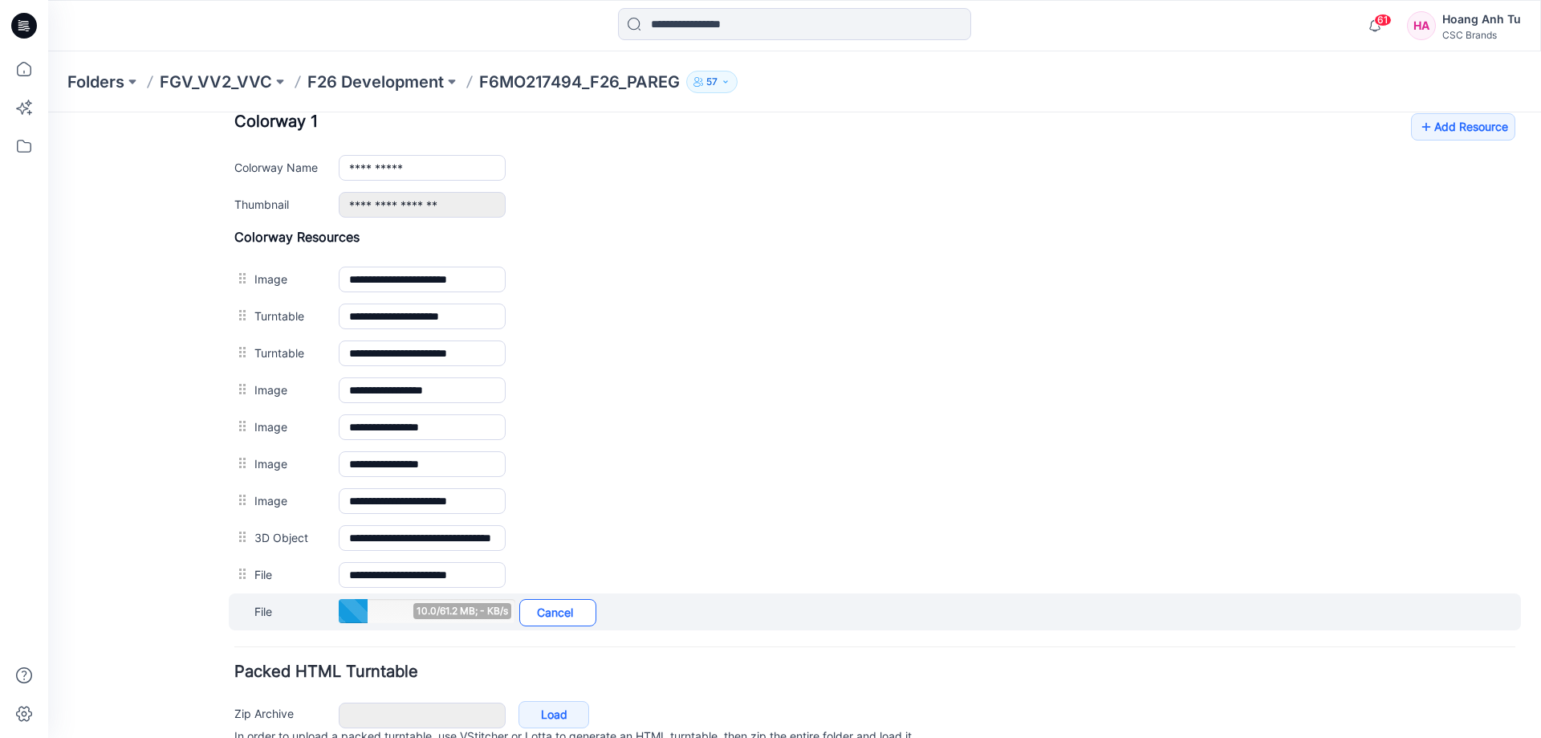
click at [587, 608] on link "Cancel" at bounding box center [557, 612] width 77 height 27
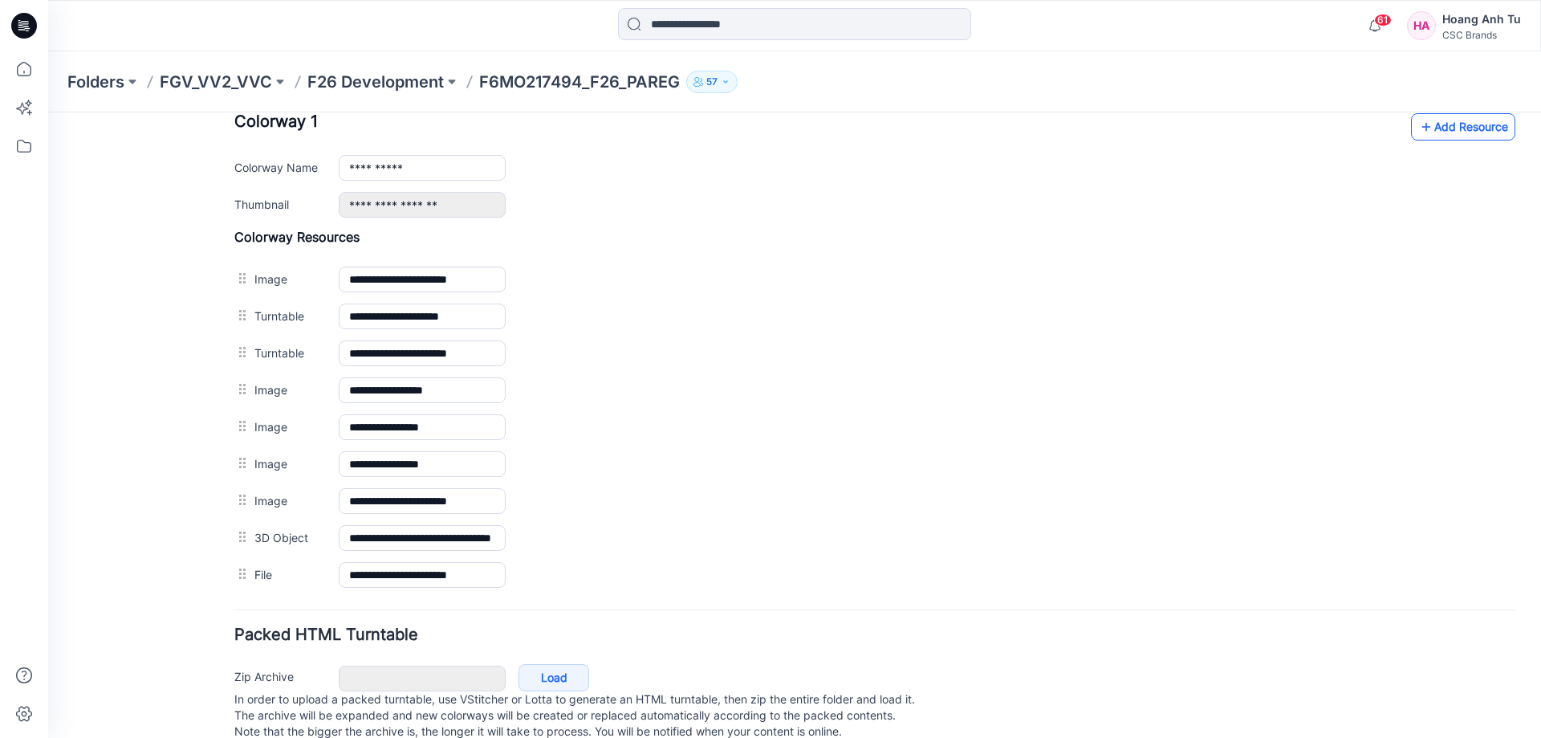
click at [1465, 130] on link "Add Resource" at bounding box center [1463, 126] width 104 height 27
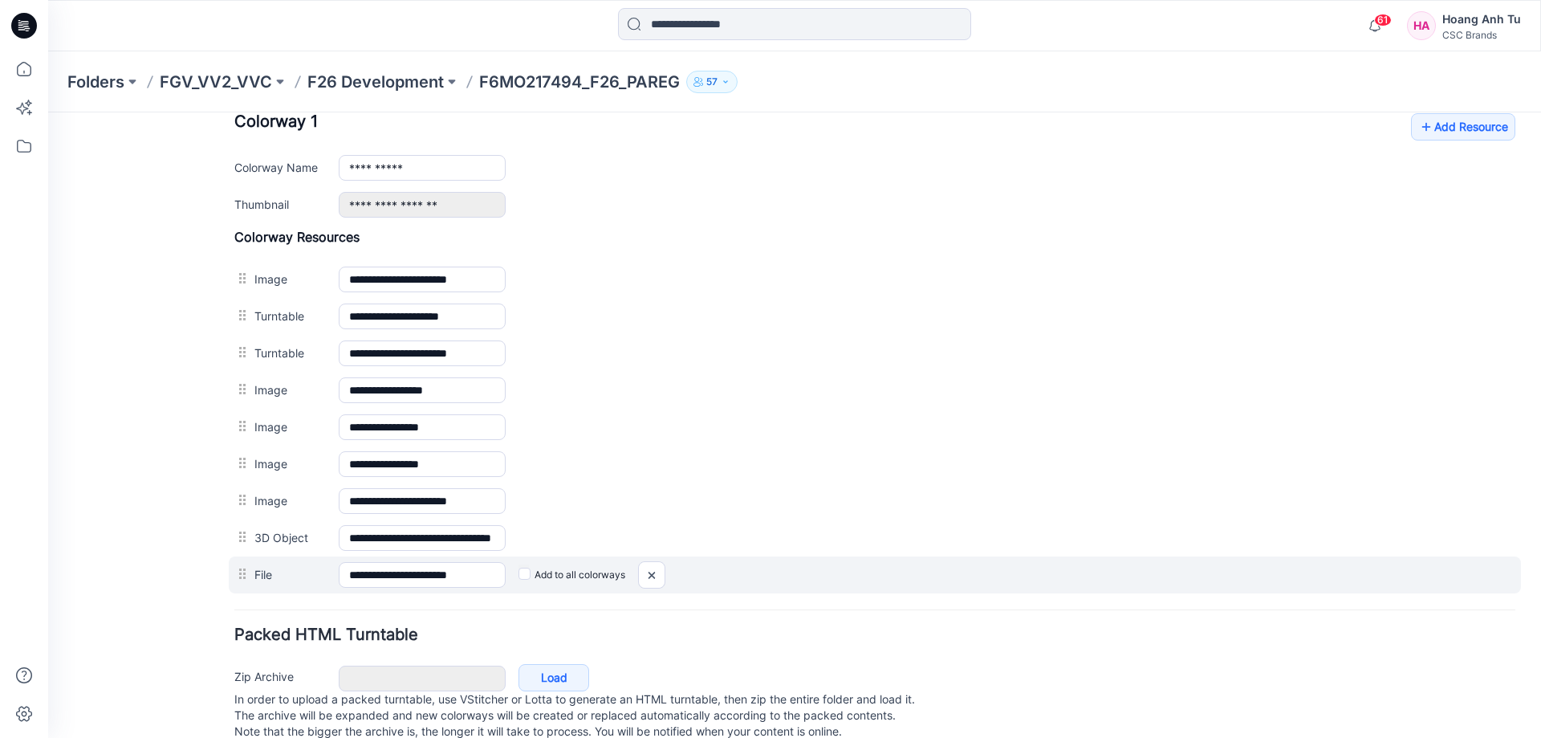
click at [48, 112] on label "Add to all colorways" at bounding box center [48, 112] width 0 height 0
click at [463, 573] on input "**********" at bounding box center [422, 575] width 167 height 26
drag, startPoint x: 490, startPoint y: 577, endPoint x: 340, endPoint y: 570, distance: 149.5
click at [340, 570] on input "**********" at bounding box center [422, 575] width 167 height 26
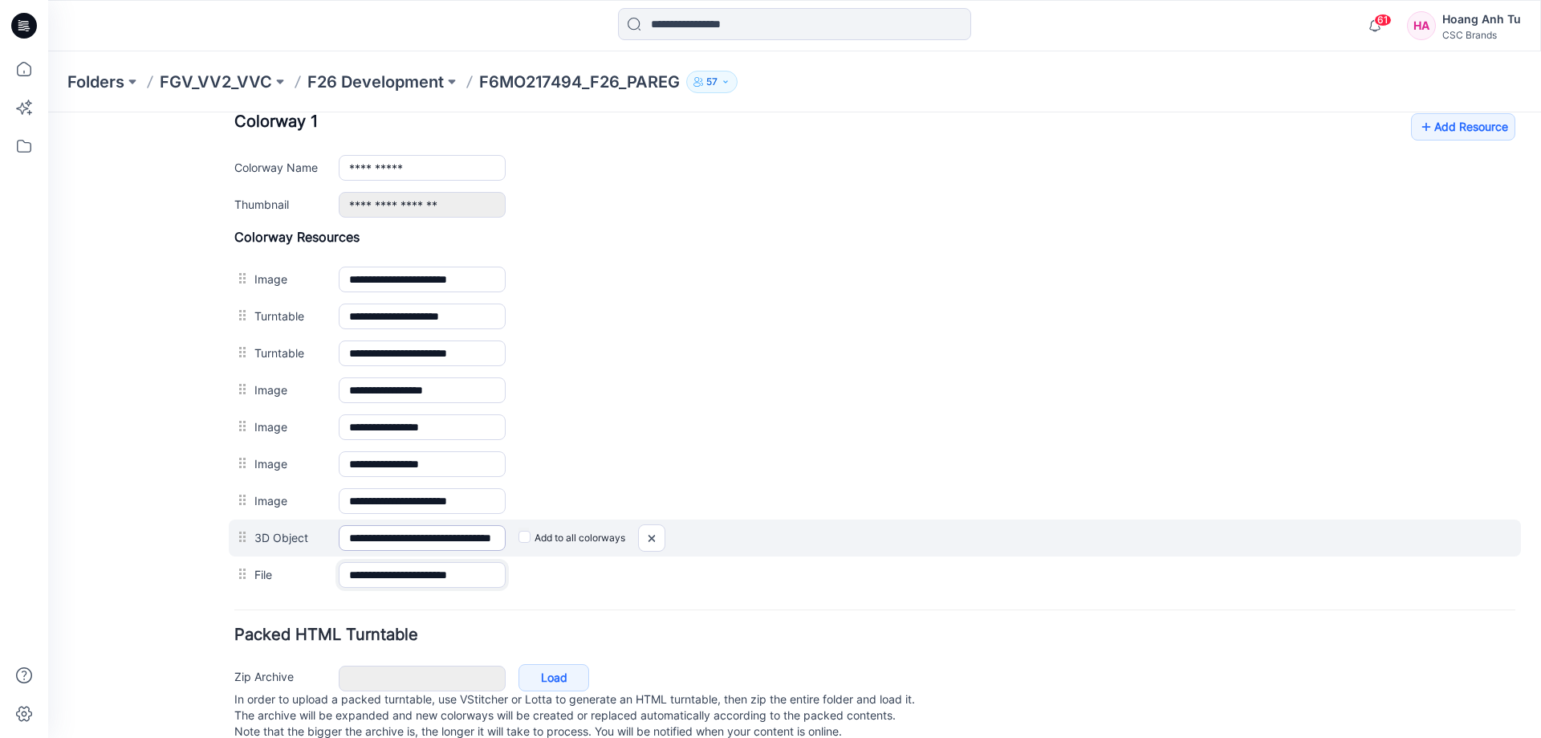
type input "***"
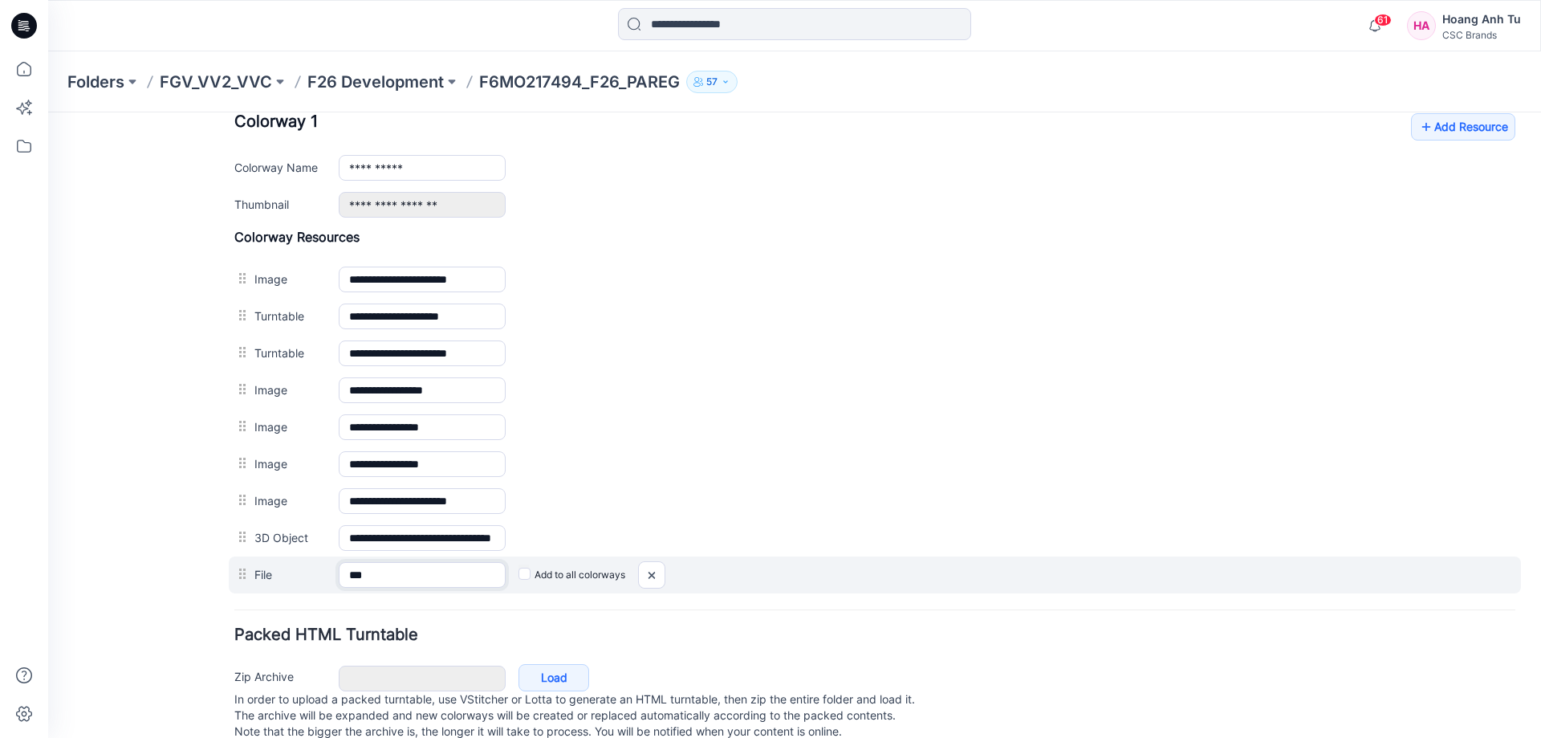
drag, startPoint x: 404, startPoint y: 579, endPoint x: 280, endPoint y: 561, distance: 125.6
click at [280, 561] on div "File *** Cancel Add to all colorways" at bounding box center [875, 574] width 1292 height 37
click at [762, 560] on div "File Cancel Add to all colorways" at bounding box center [875, 574] width 1292 height 37
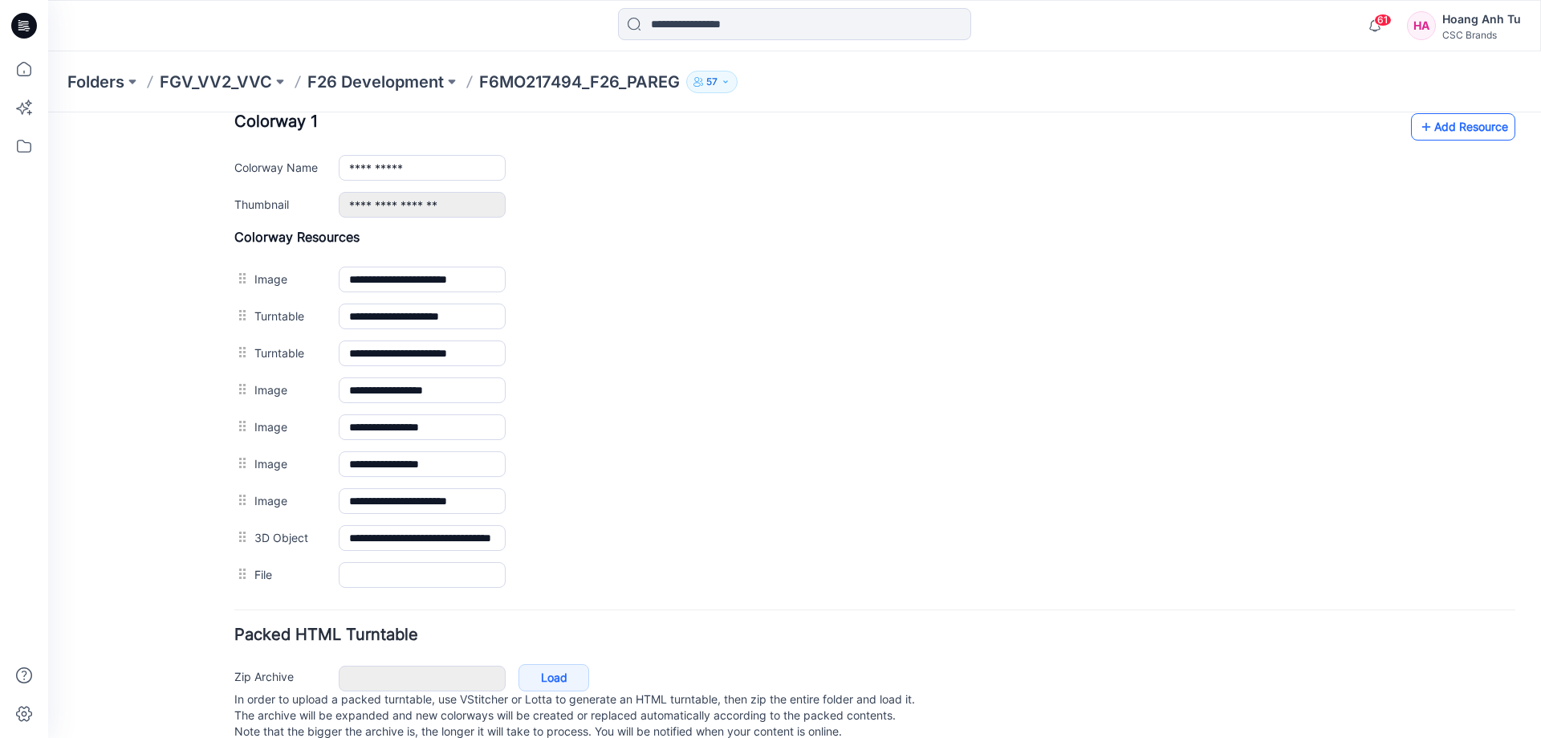
click at [1442, 131] on link "Add Resource" at bounding box center [1463, 126] width 104 height 27
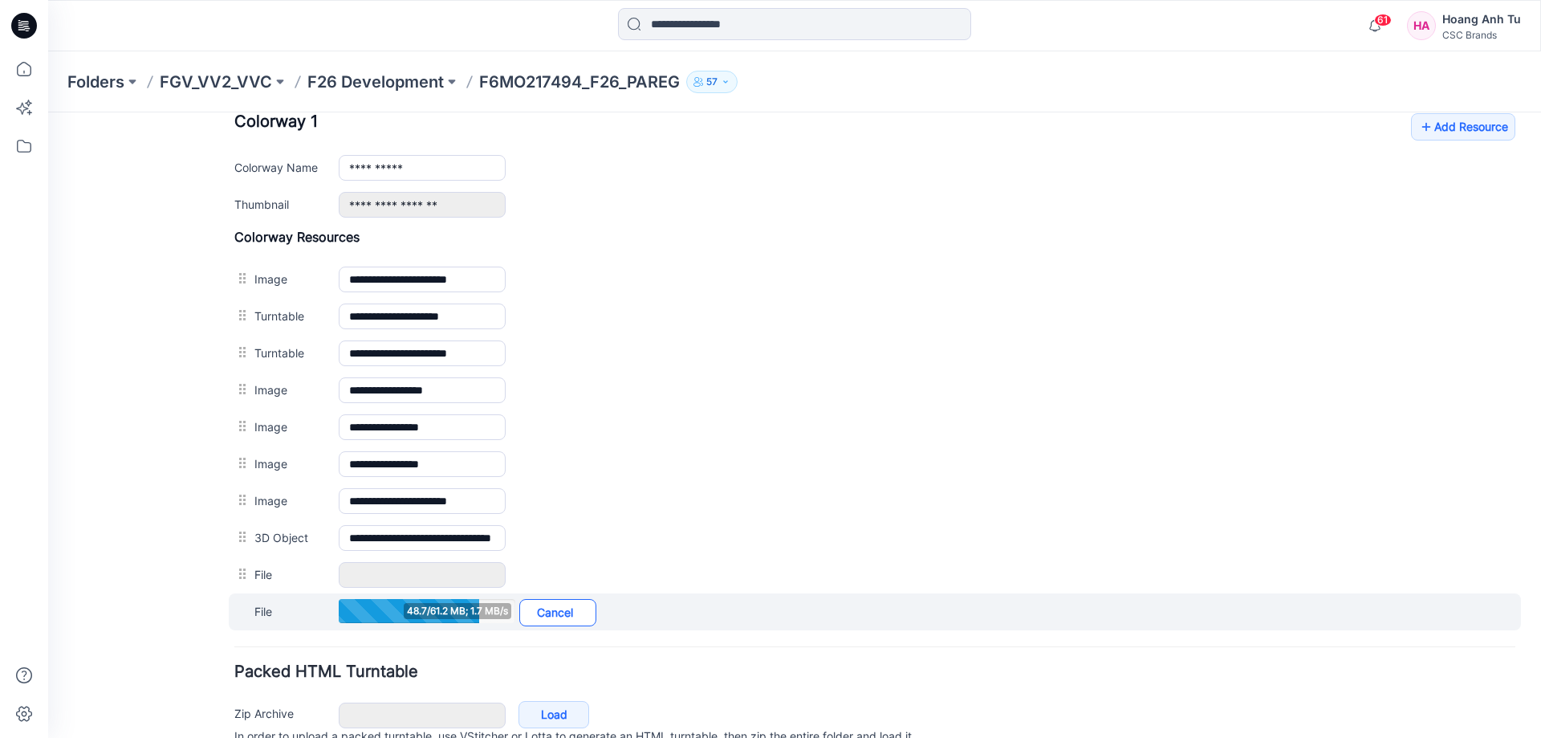
click at [577, 620] on link "Cancel" at bounding box center [557, 612] width 77 height 27
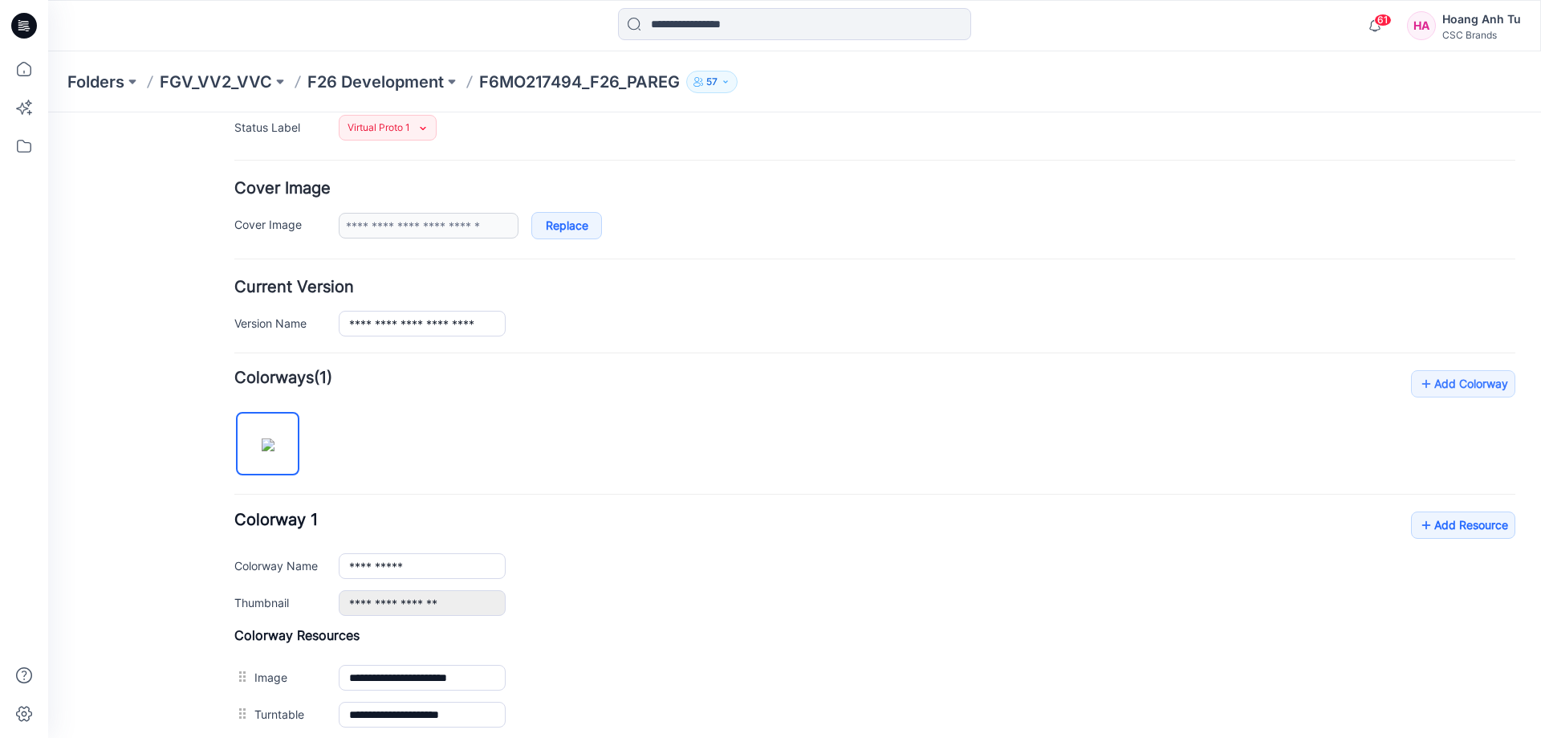
scroll to position [0, 0]
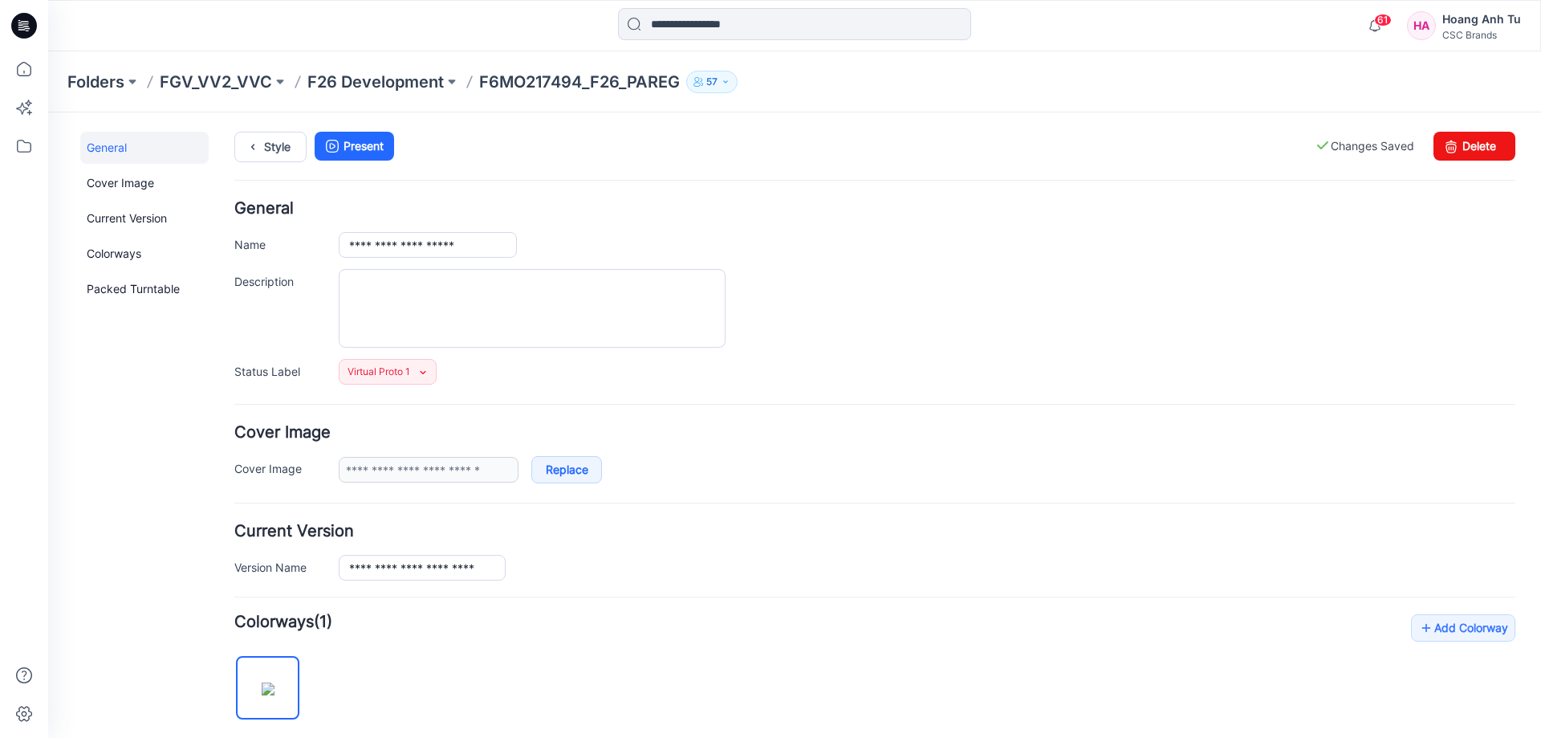
drag, startPoint x: 1535, startPoint y: 481, endPoint x: 1546, endPoint y: 223, distance: 257.8
click at [1461, 148] on link "Delete" at bounding box center [1474, 146] width 82 height 29
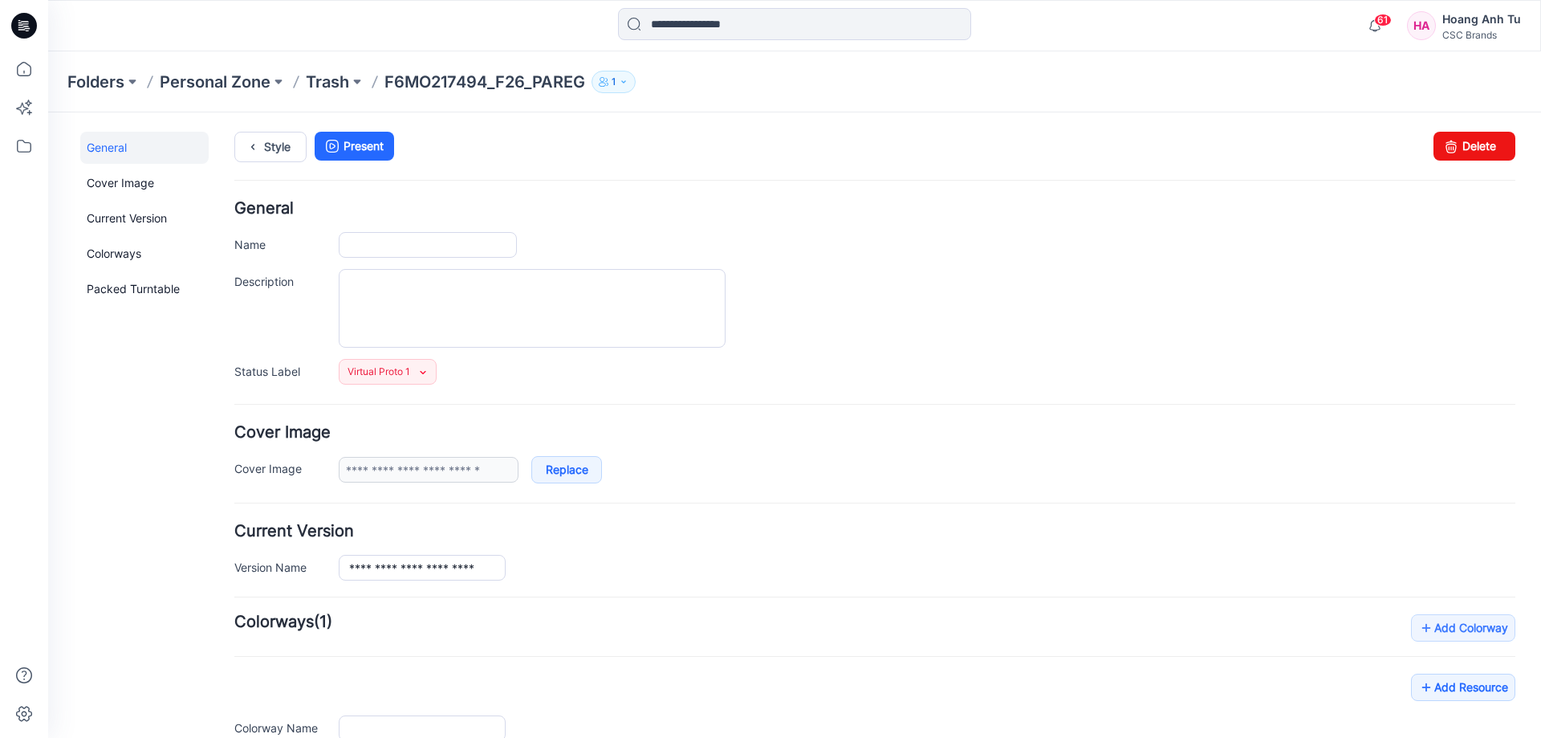
type input "**********"
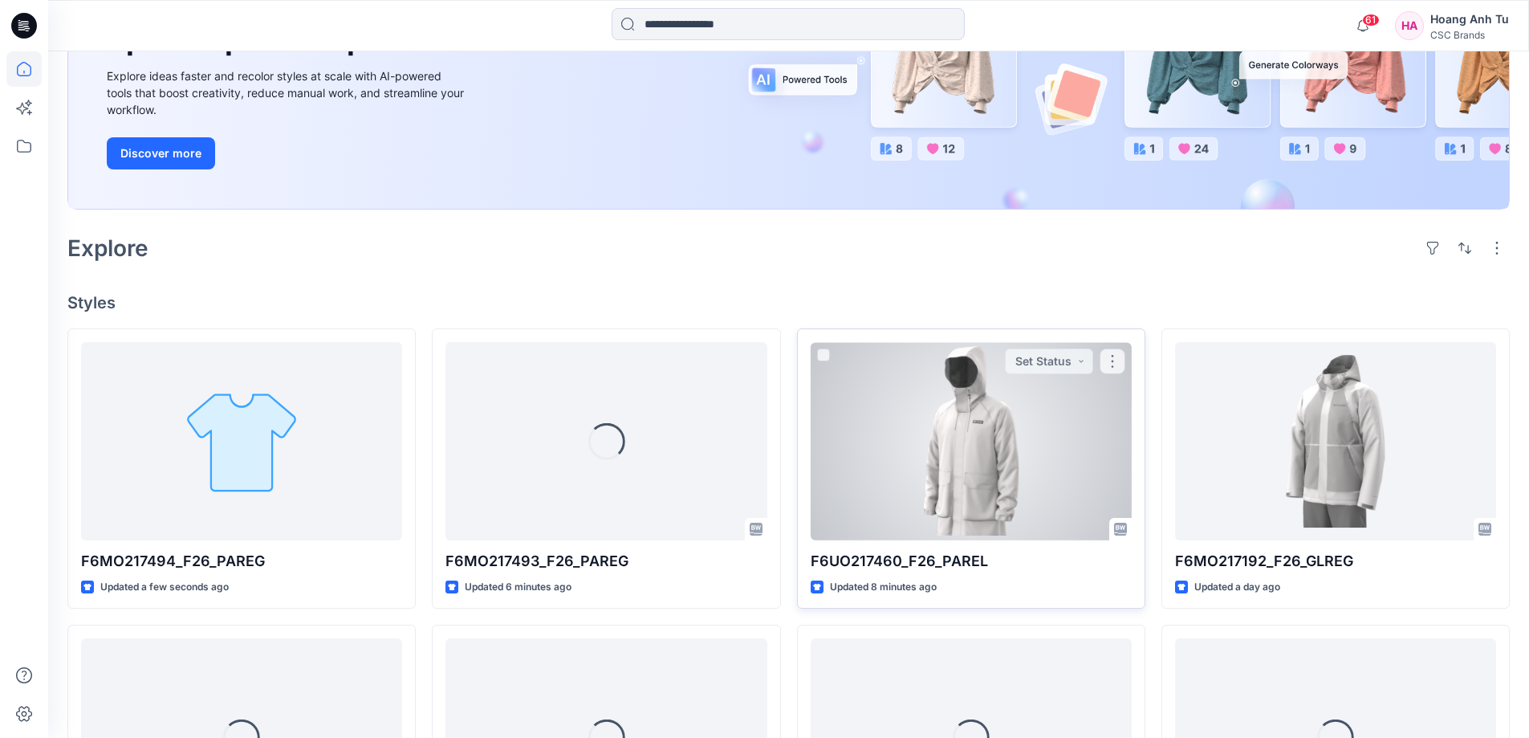
scroll to position [241, 0]
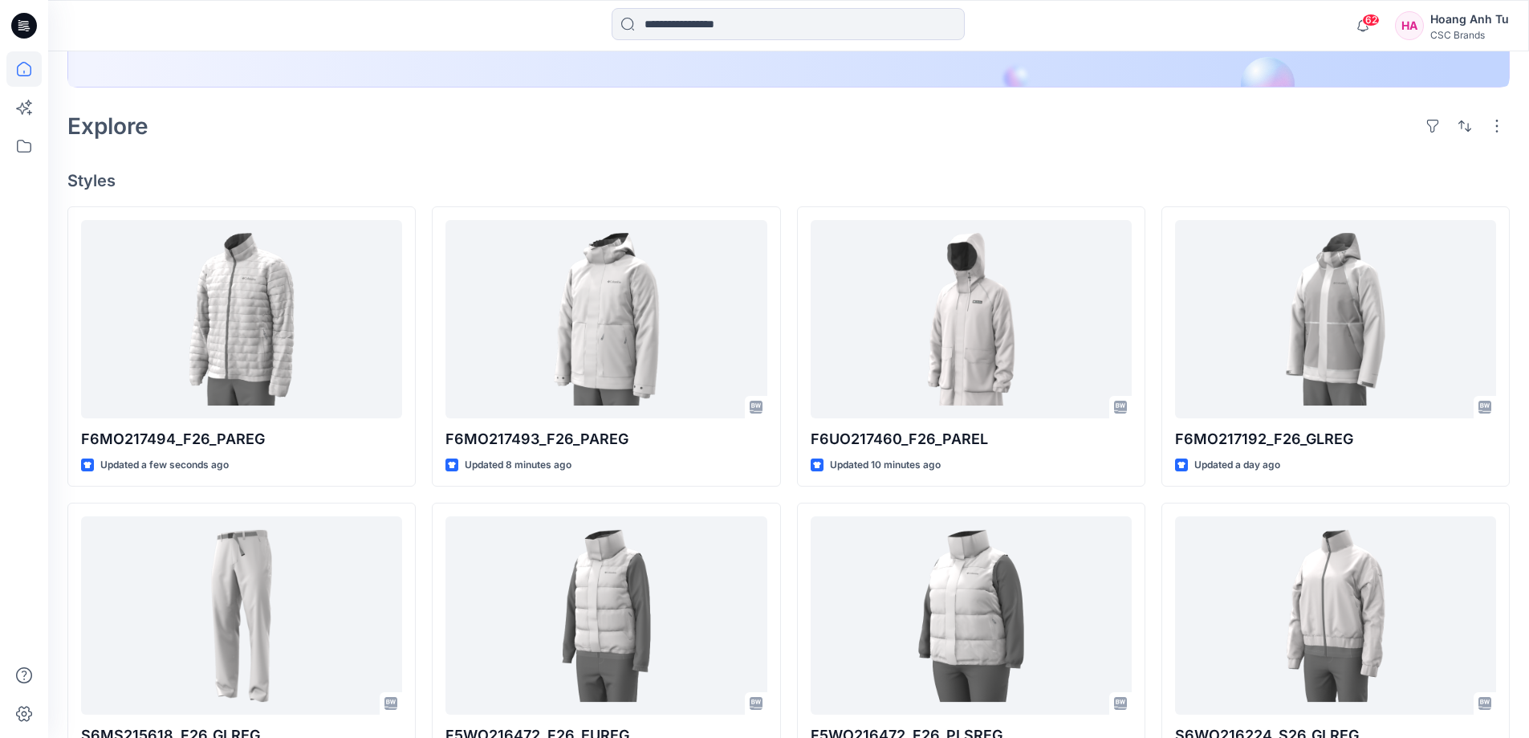
scroll to position [401, 0]
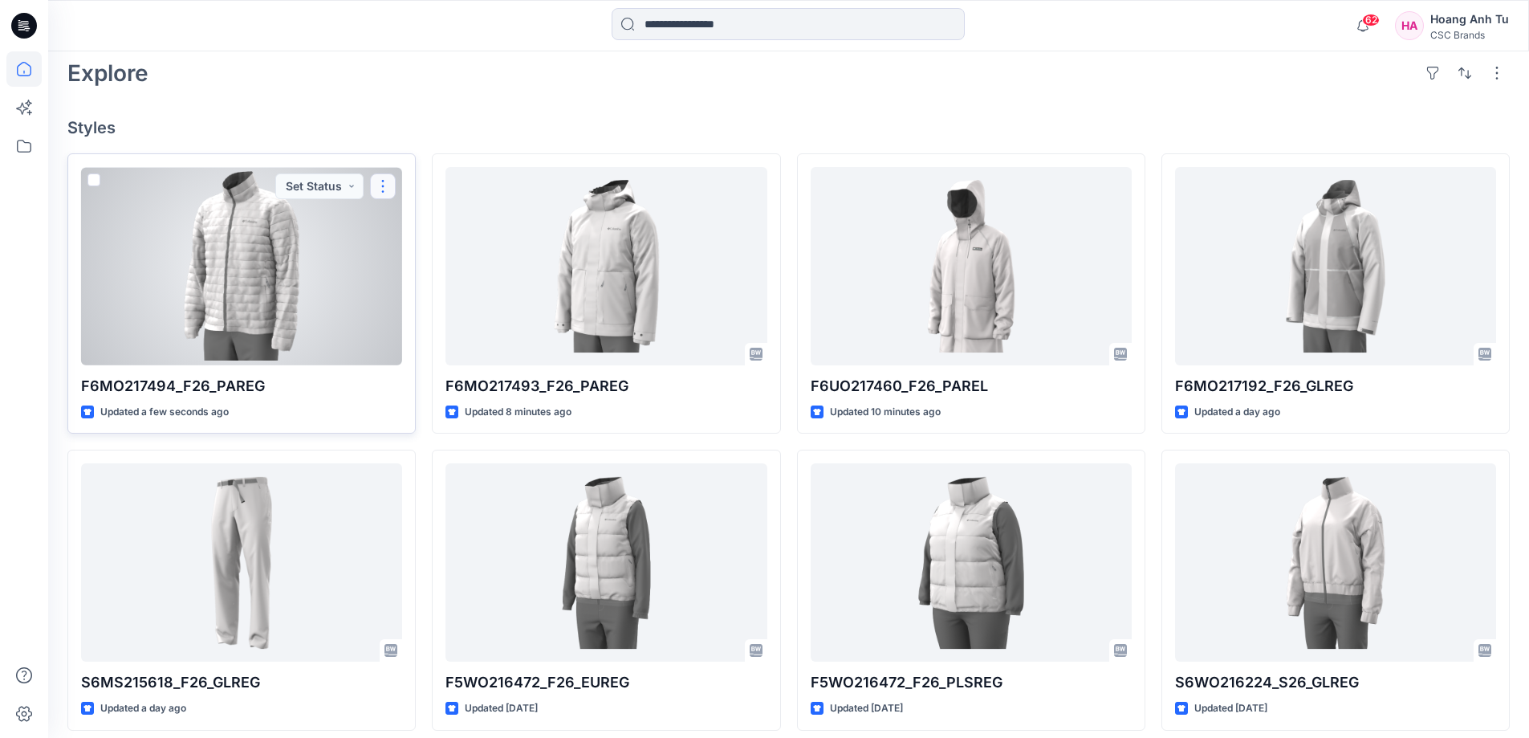
click at [384, 191] on button "button" at bounding box center [383, 186] width 26 height 26
click at [359, 188] on button "Set Status" at bounding box center [319, 186] width 88 height 26
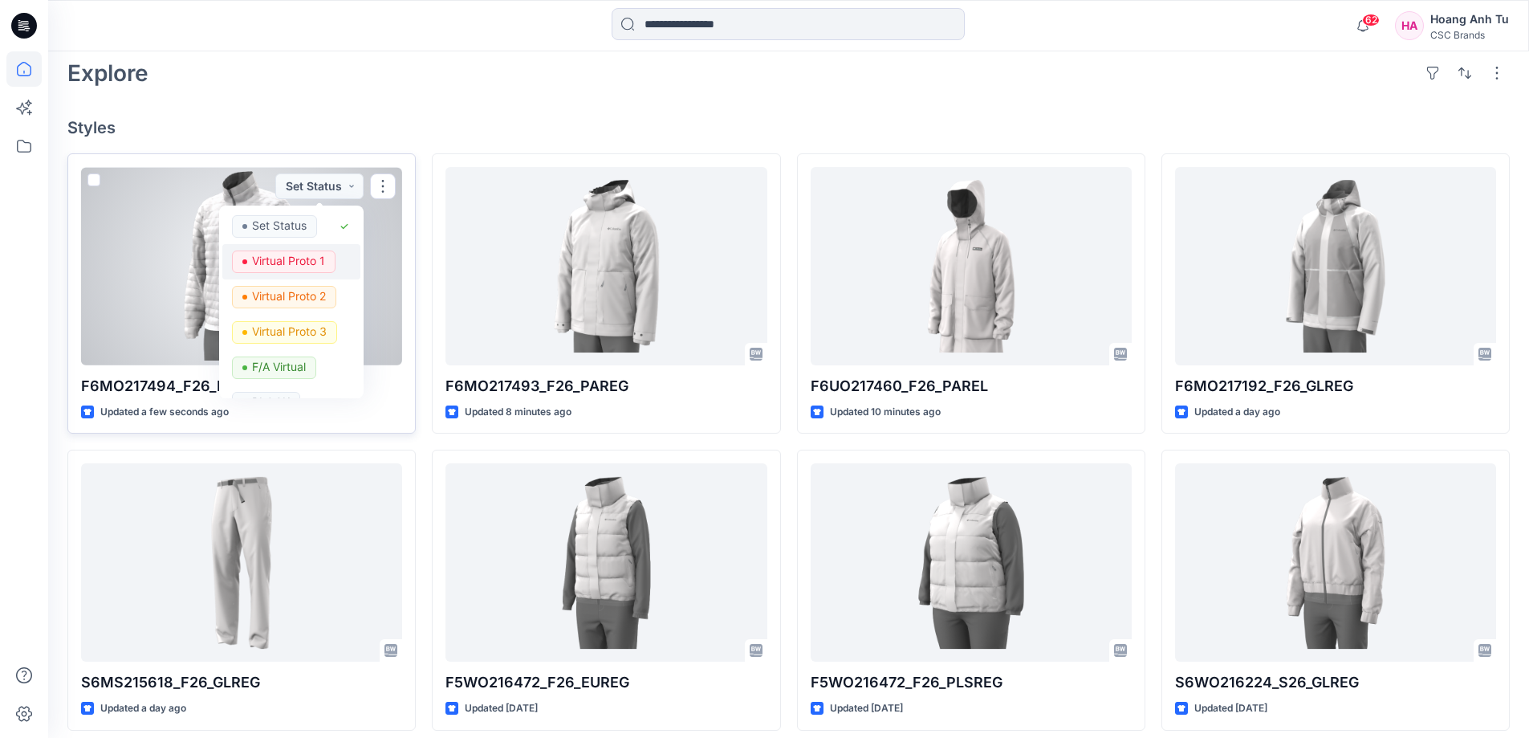
click at [311, 257] on p "Virtual Proto 1" at bounding box center [288, 260] width 73 height 21
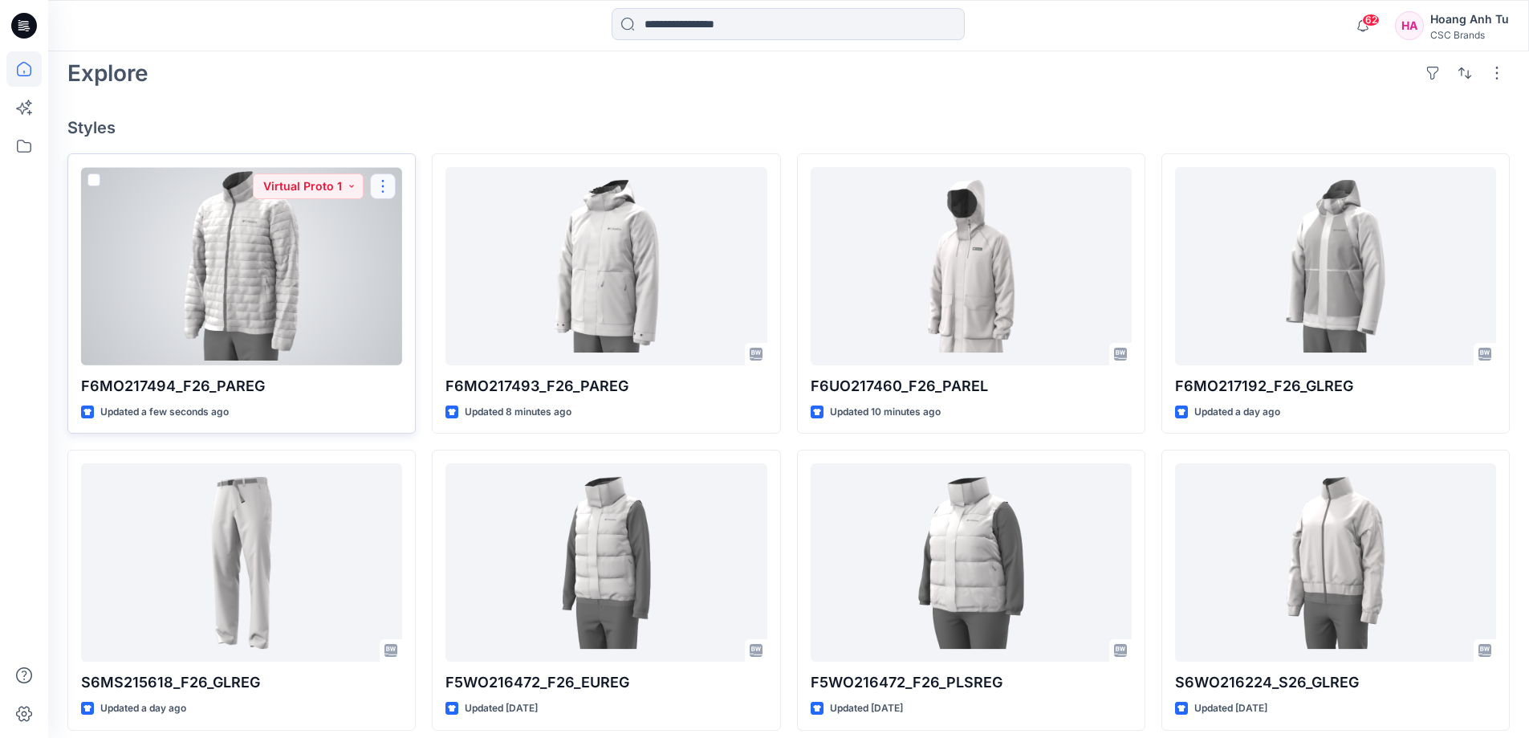
click at [386, 184] on button "button" at bounding box center [383, 186] width 26 height 26
click at [429, 225] on button "Edit" at bounding box center [459, 224] width 173 height 30
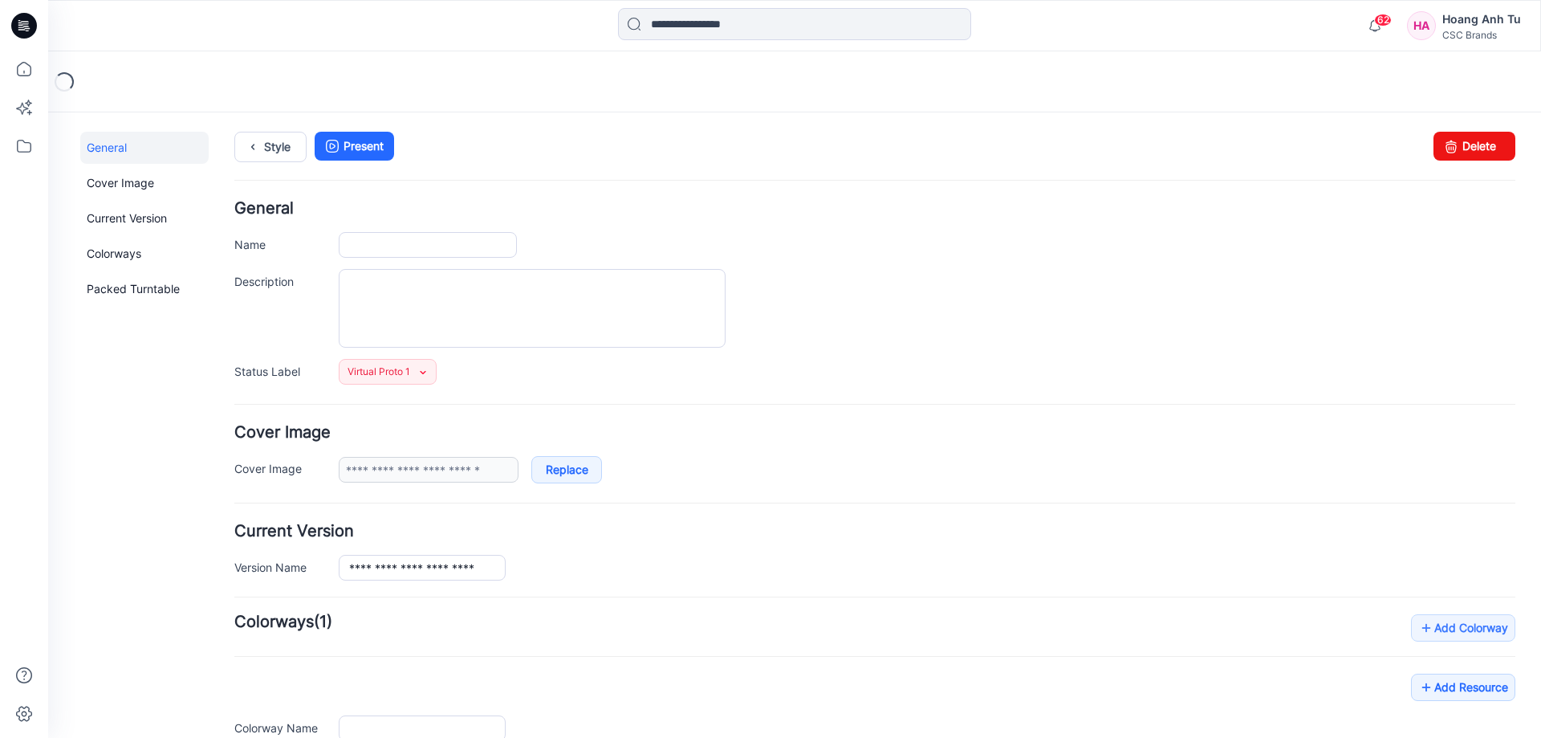
type input "**********"
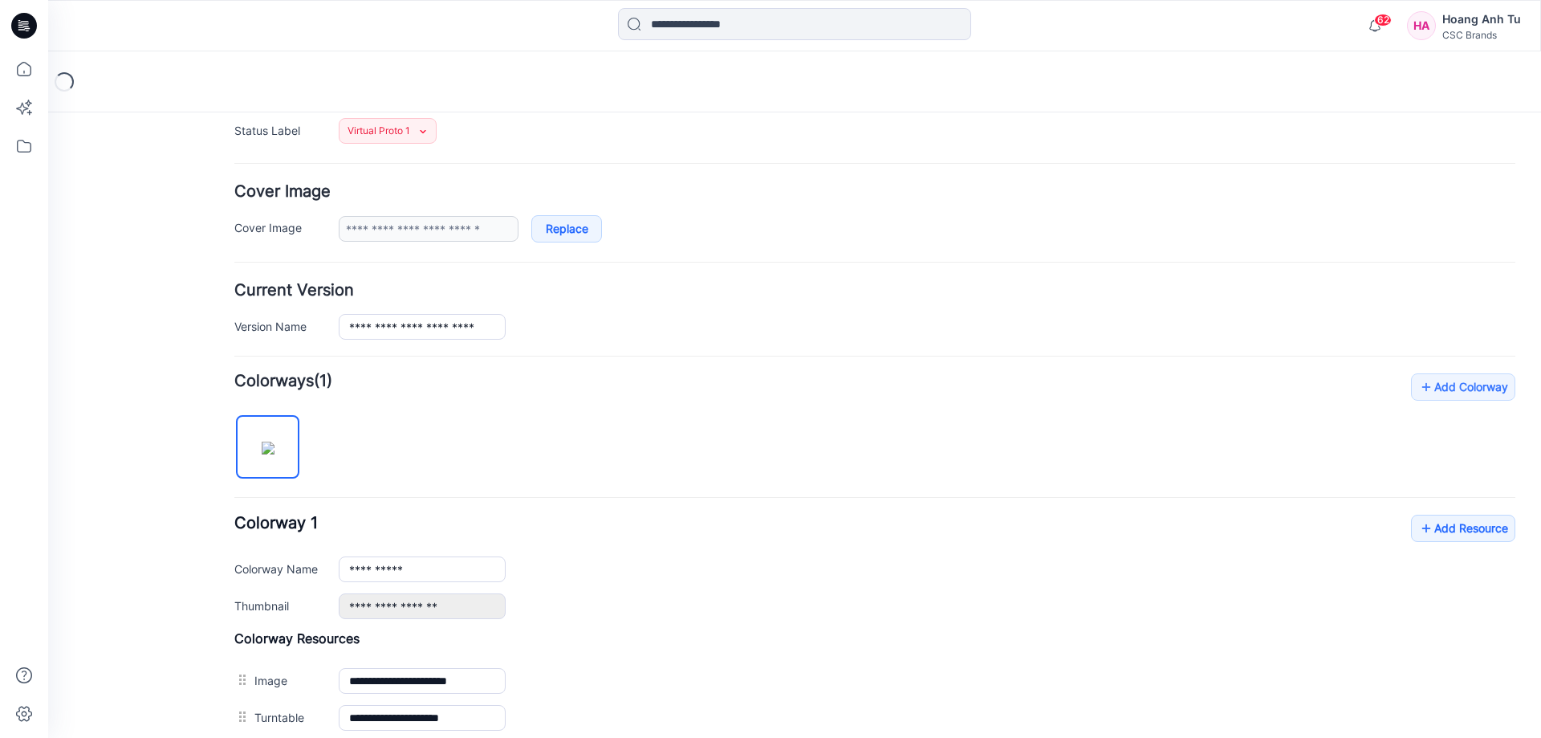
scroll to position [562, 0]
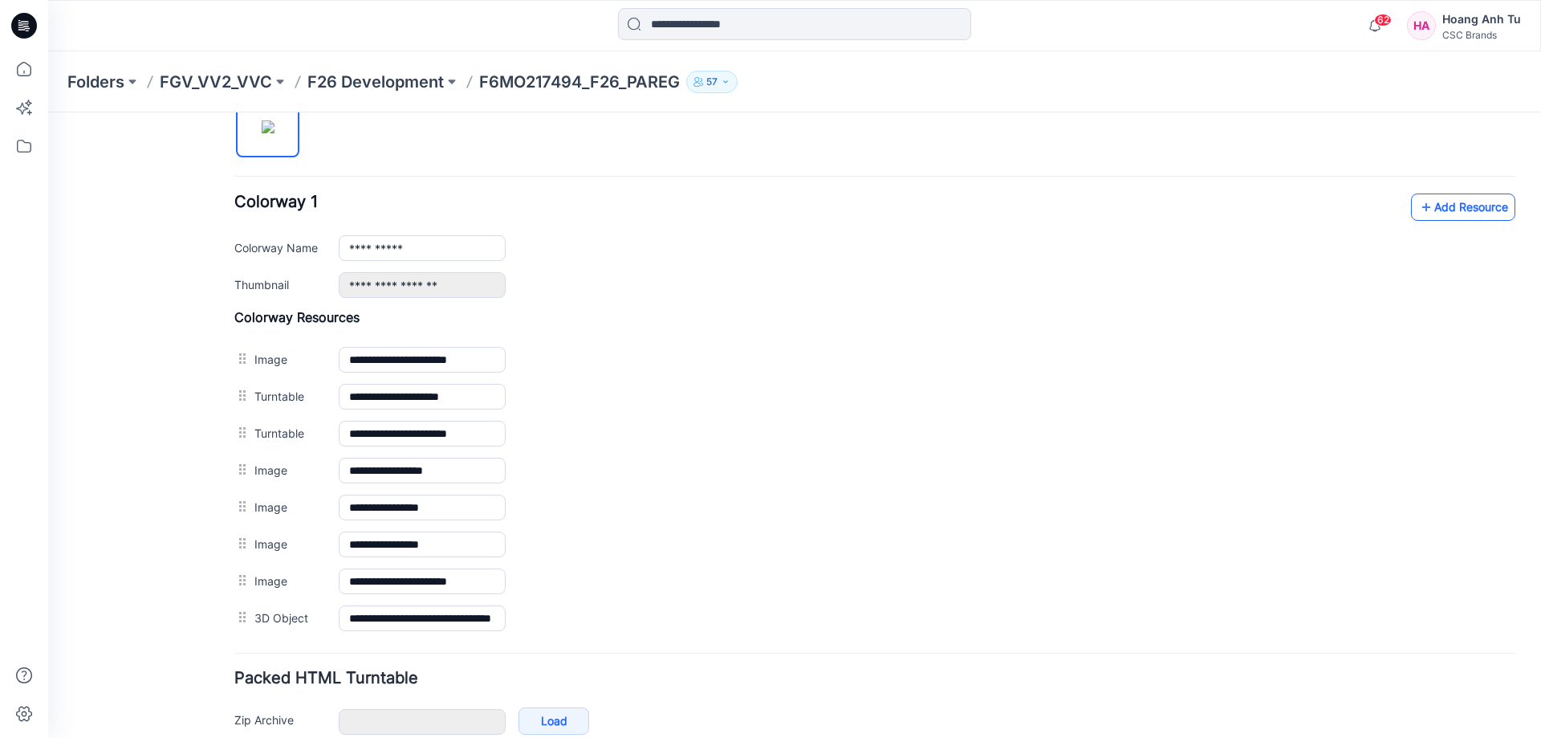
click at [1467, 211] on link "Add Resource" at bounding box center [1463, 206] width 104 height 27
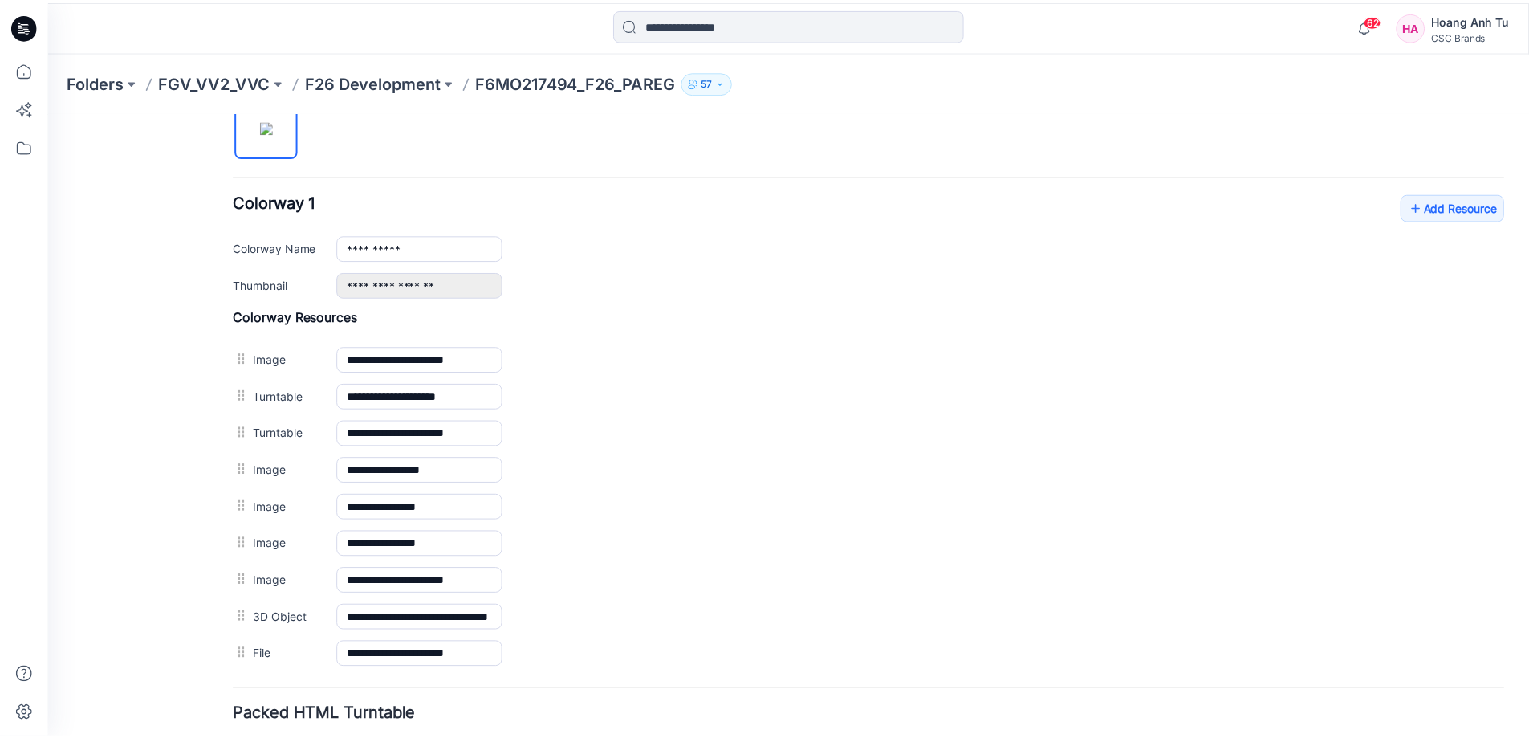
scroll to position [401, 0]
